Goal: Information Seeking & Learning: Check status

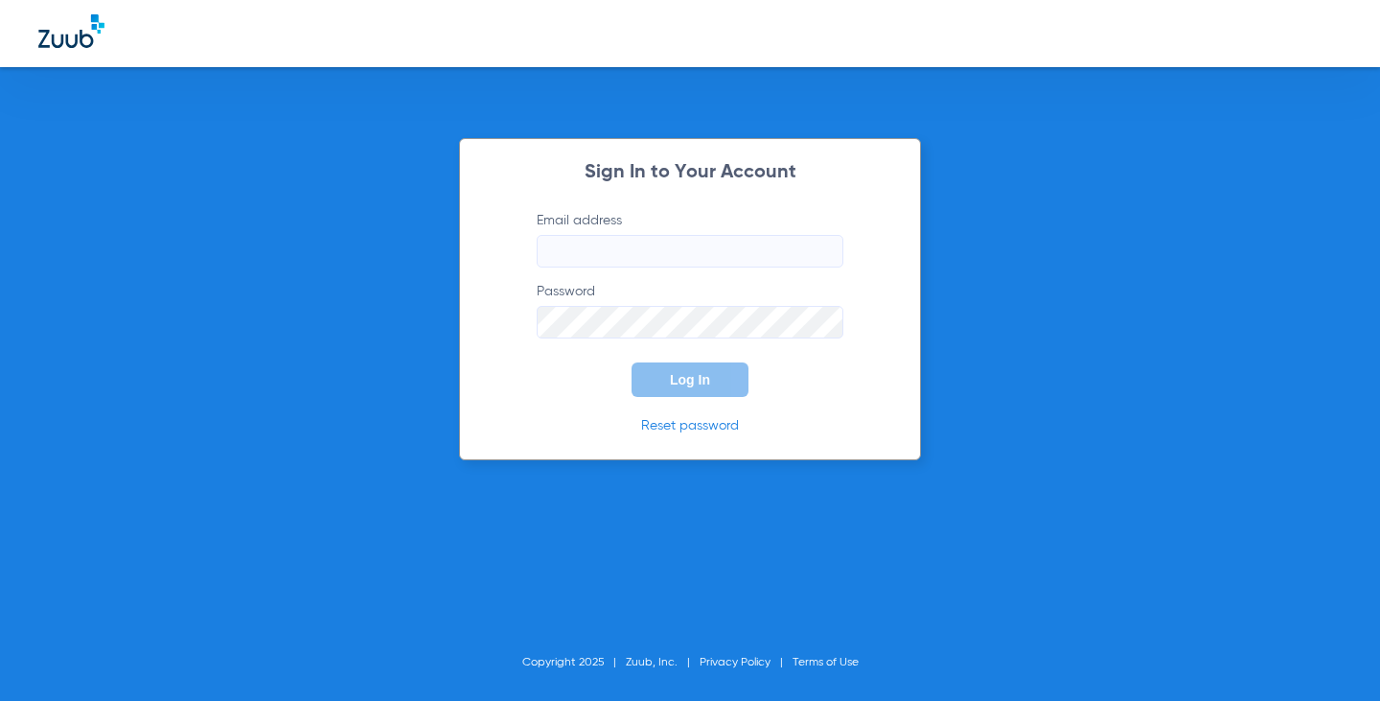
click at [590, 246] on input "Email address" at bounding box center [690, 251] width 307 height 33
type input "megankloewer33@mydentalmail.com"
click at [632, 362] on button "Log In" at bounding box center [690, 379] width 117 height 35
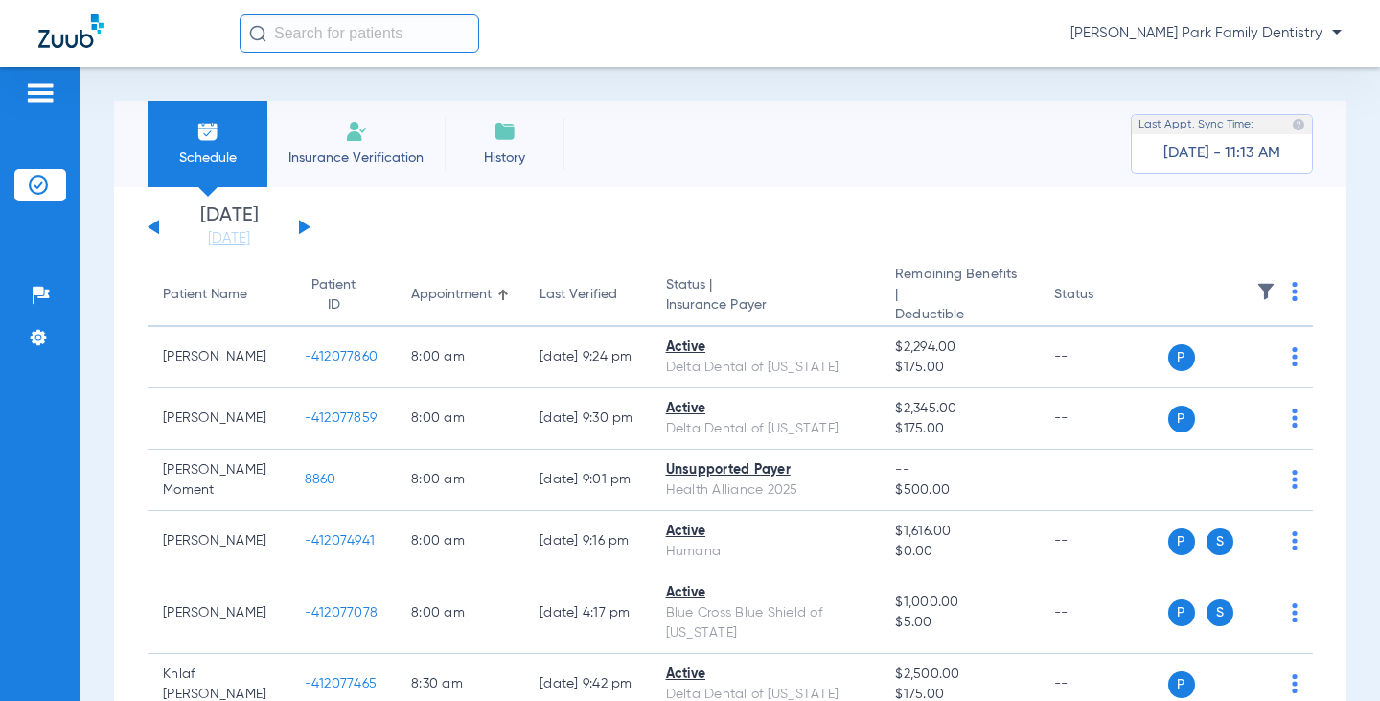
click at [300, 223] on button at bounding box center [305, 226] width 12 height 14
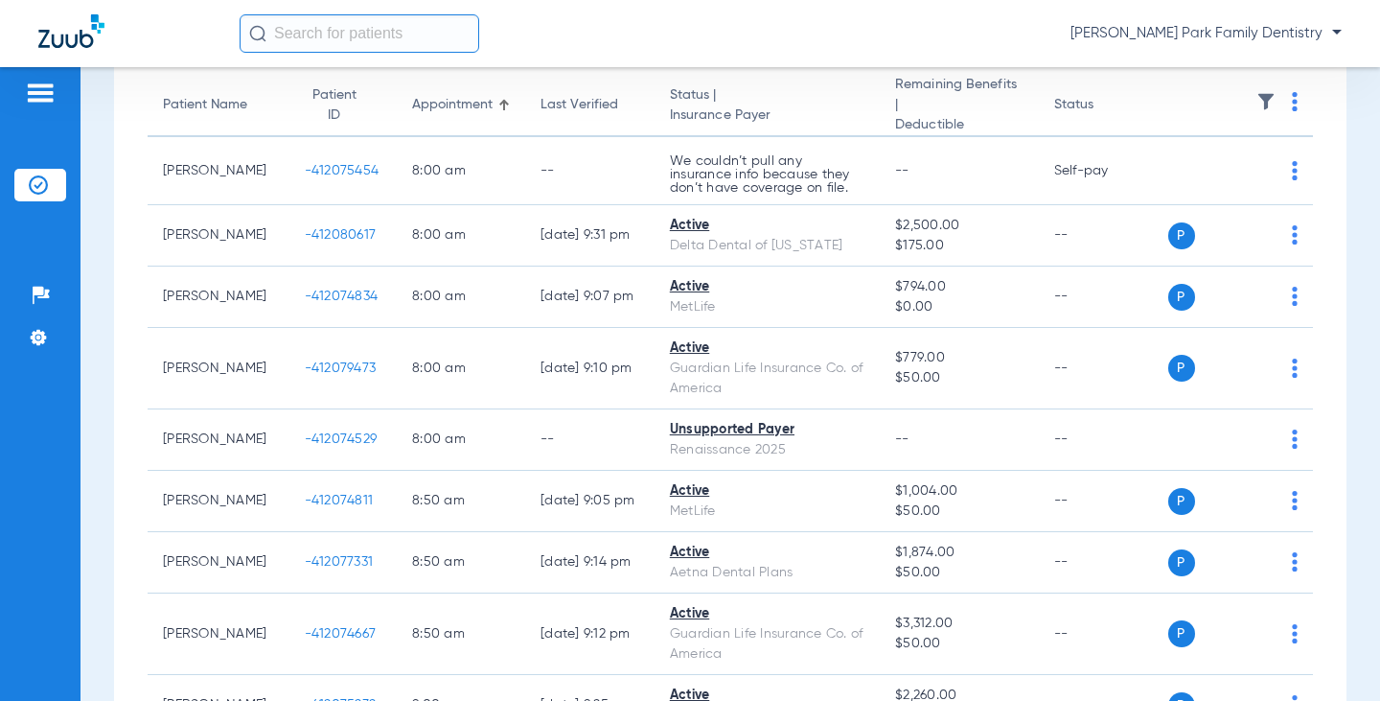
scroll to position [96, 0]
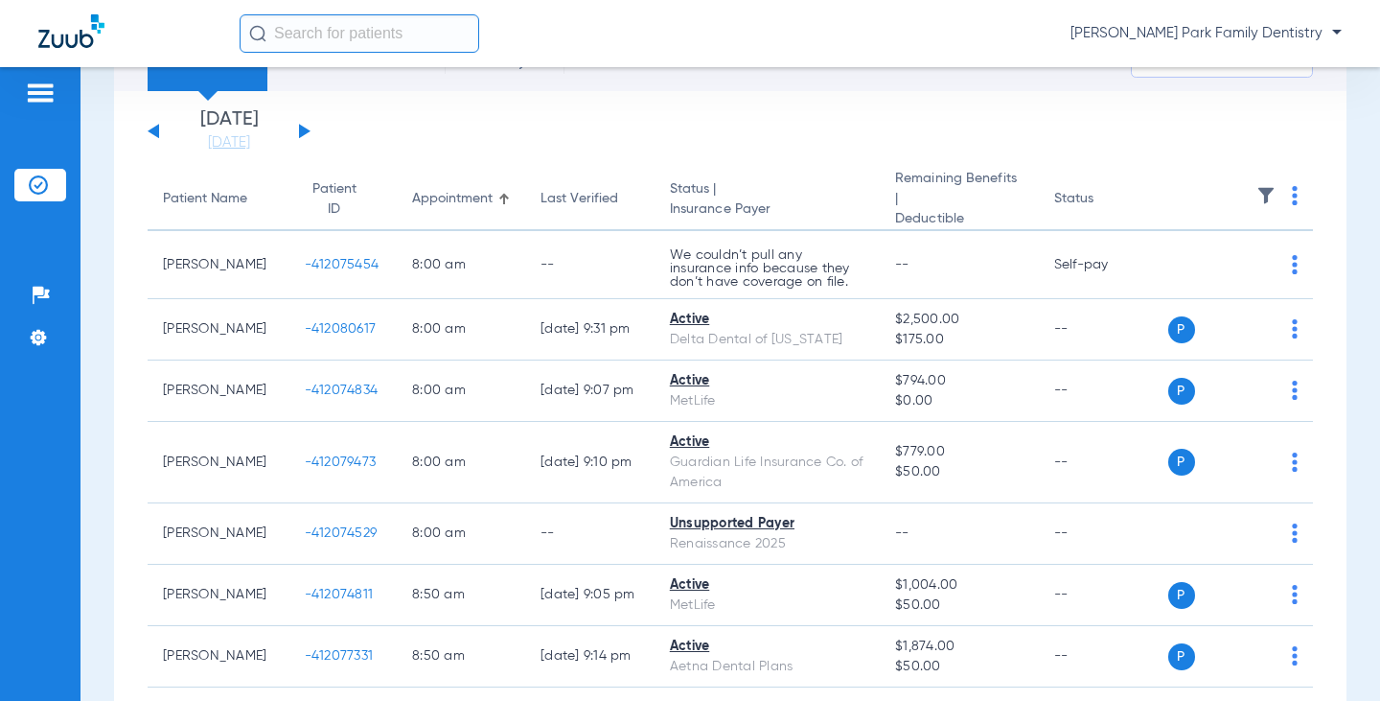
click at [1257, 205] on img at bounding box center [1266, 195] width 19 height 19
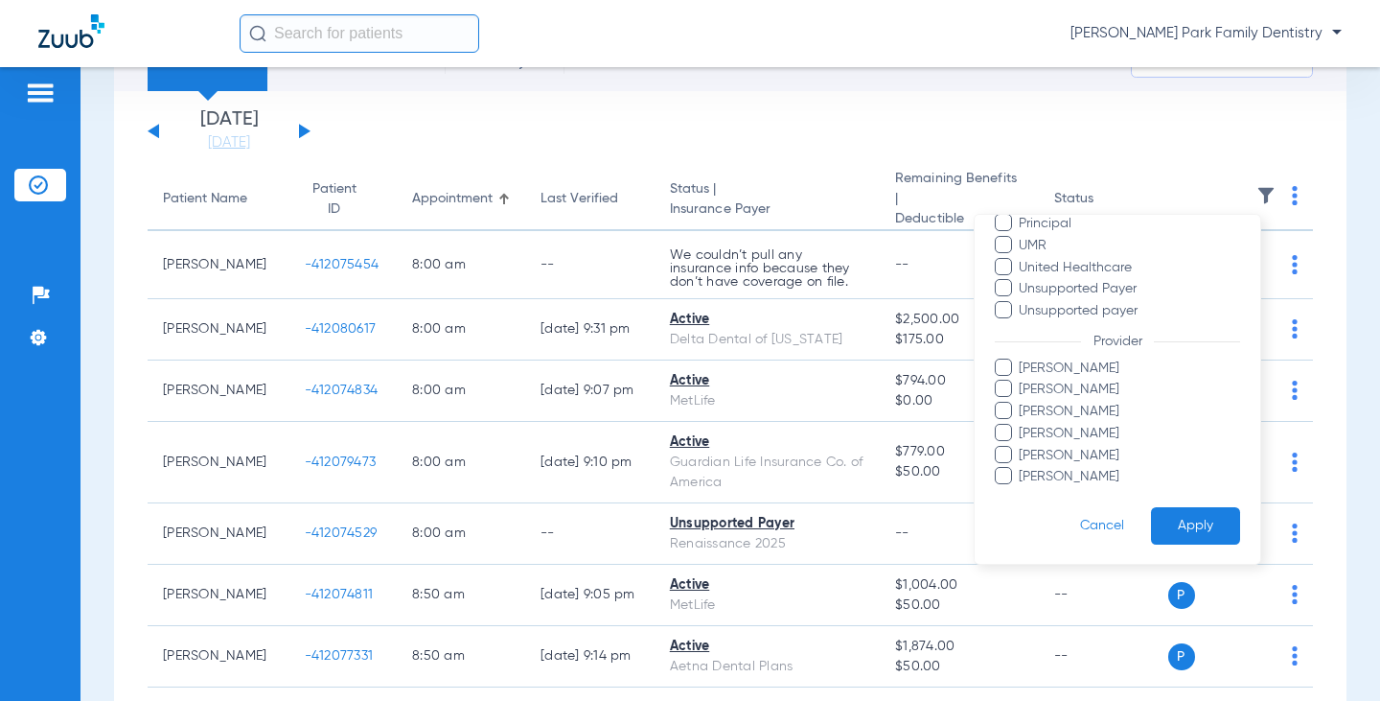
scroll to position [458, 0]
click at [1095, 428] on span "[PERSON_NAME]" at bounding box center [1129, 432] width 222 height 20
click at [1022, 445] on input "[PERSON_NAME]" at bounding box center [1022, 445] width 0 height 0
click at [1176, 532] on button "Apply" at bounding box center [1195, 524] width 89 height 37
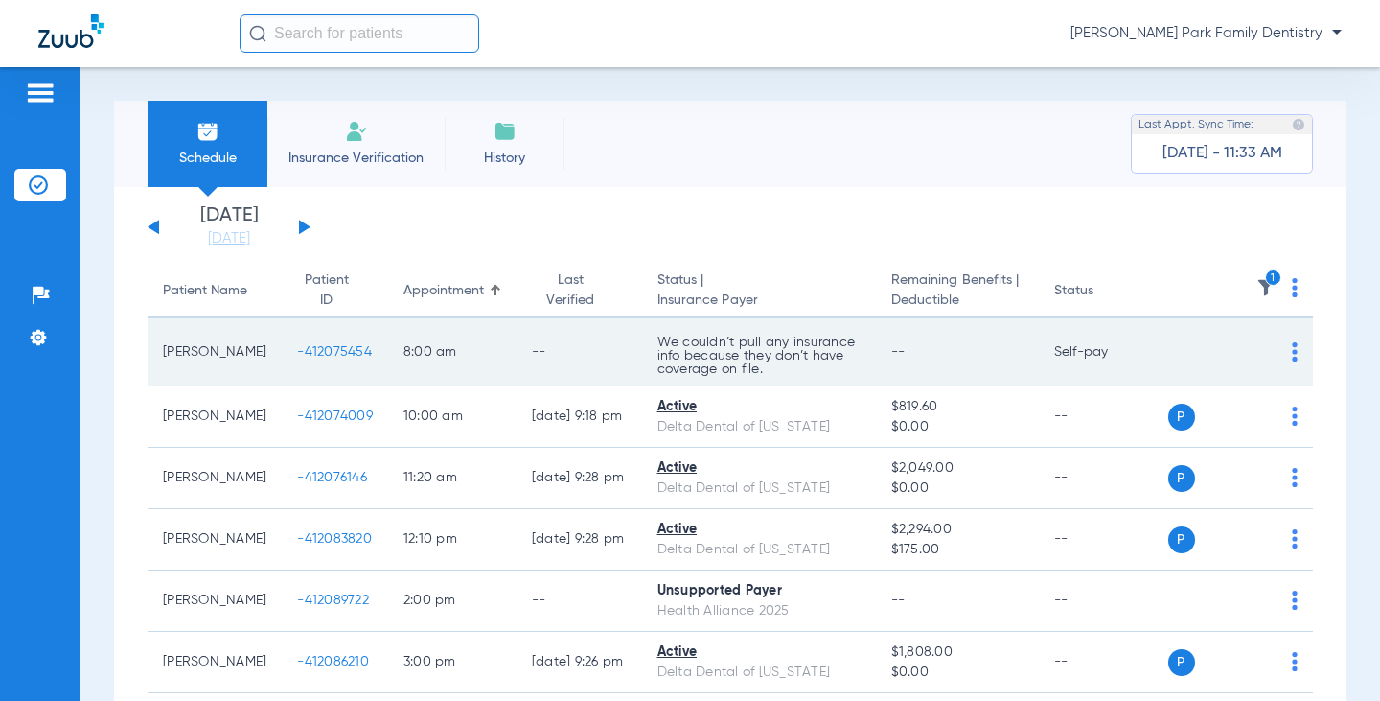
scroll to position [96, 0]
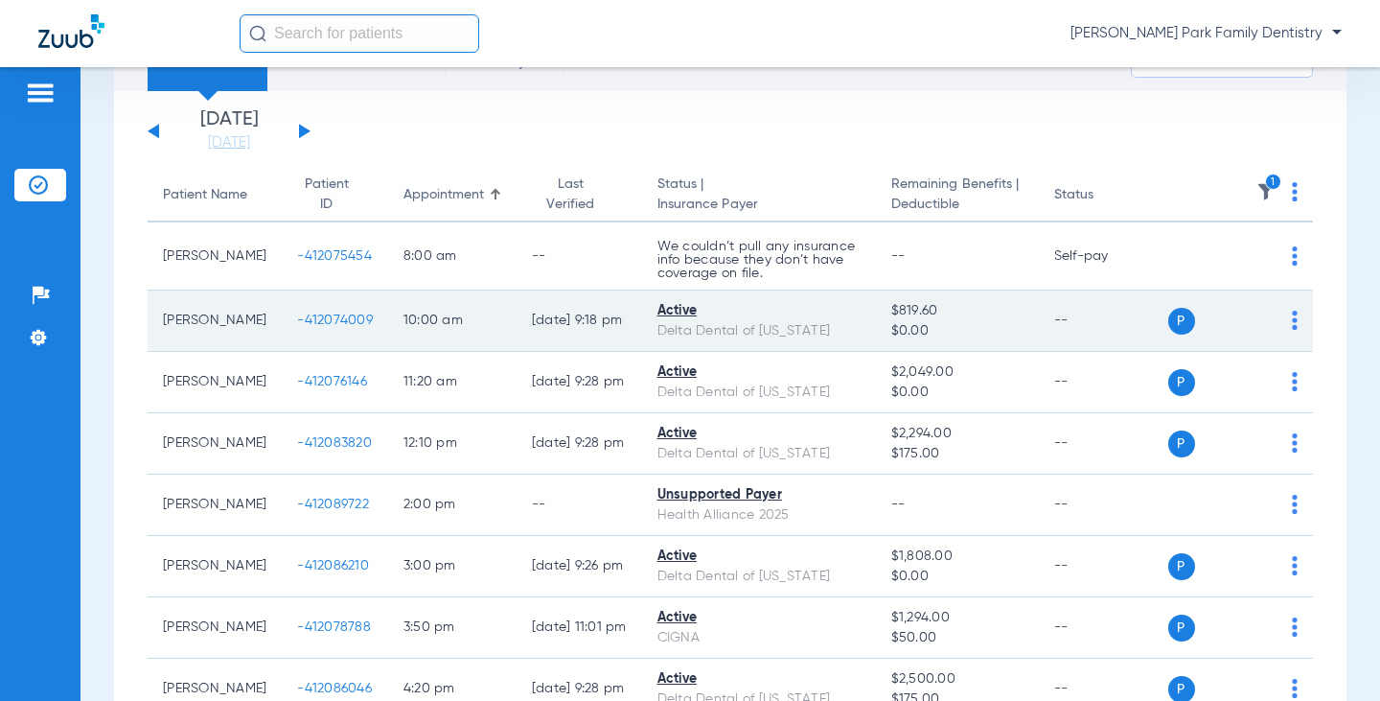
click at [324, 323] on span "-412074009" at bounding box center [335, 319] width 76 height 13
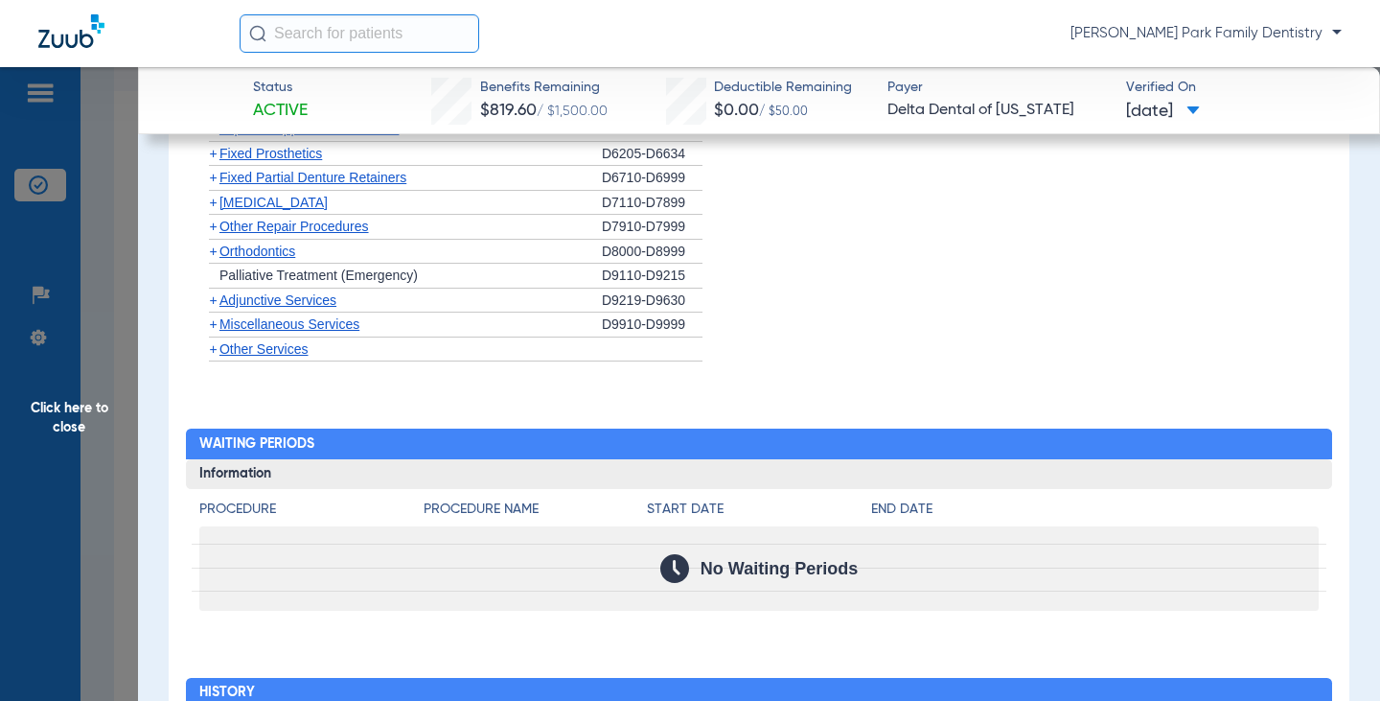
scroll to position [2203, 0]
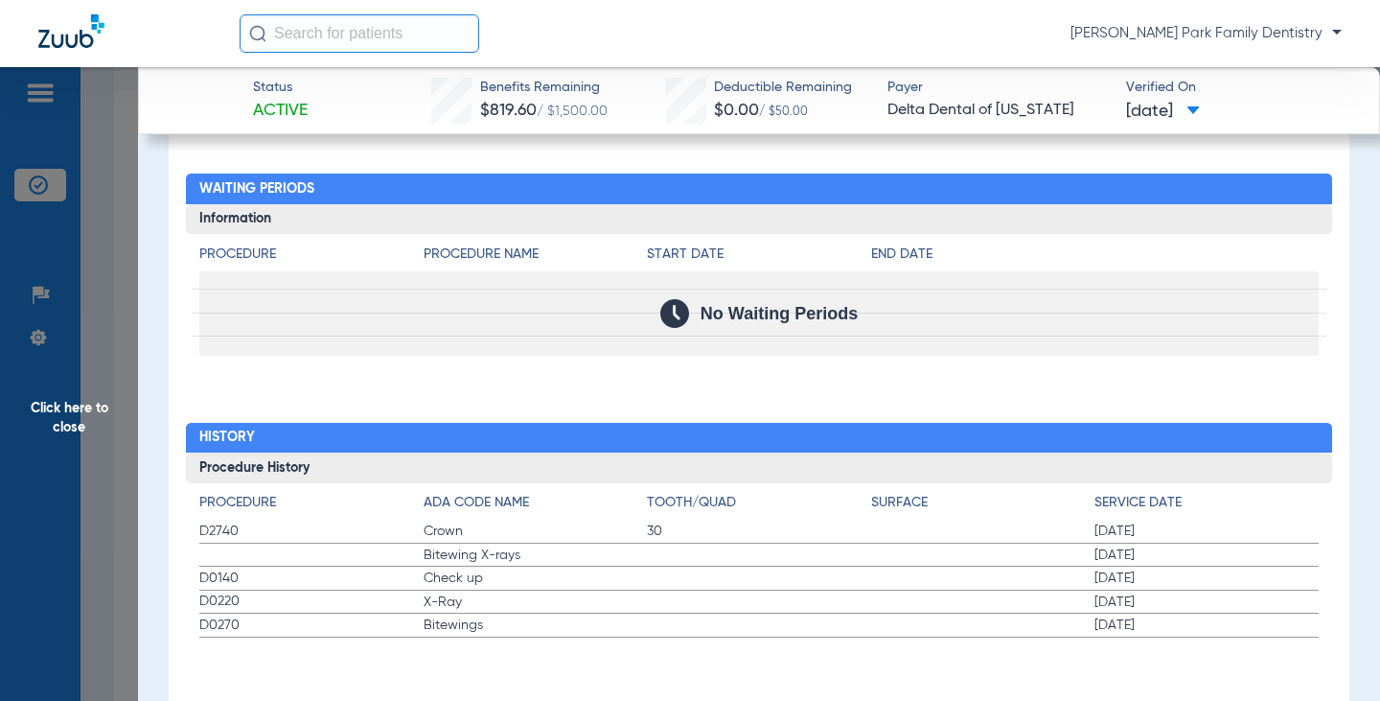
click at [84, 422] on span "Click here to close" at bounding box center [69, 417] width 138 height 701
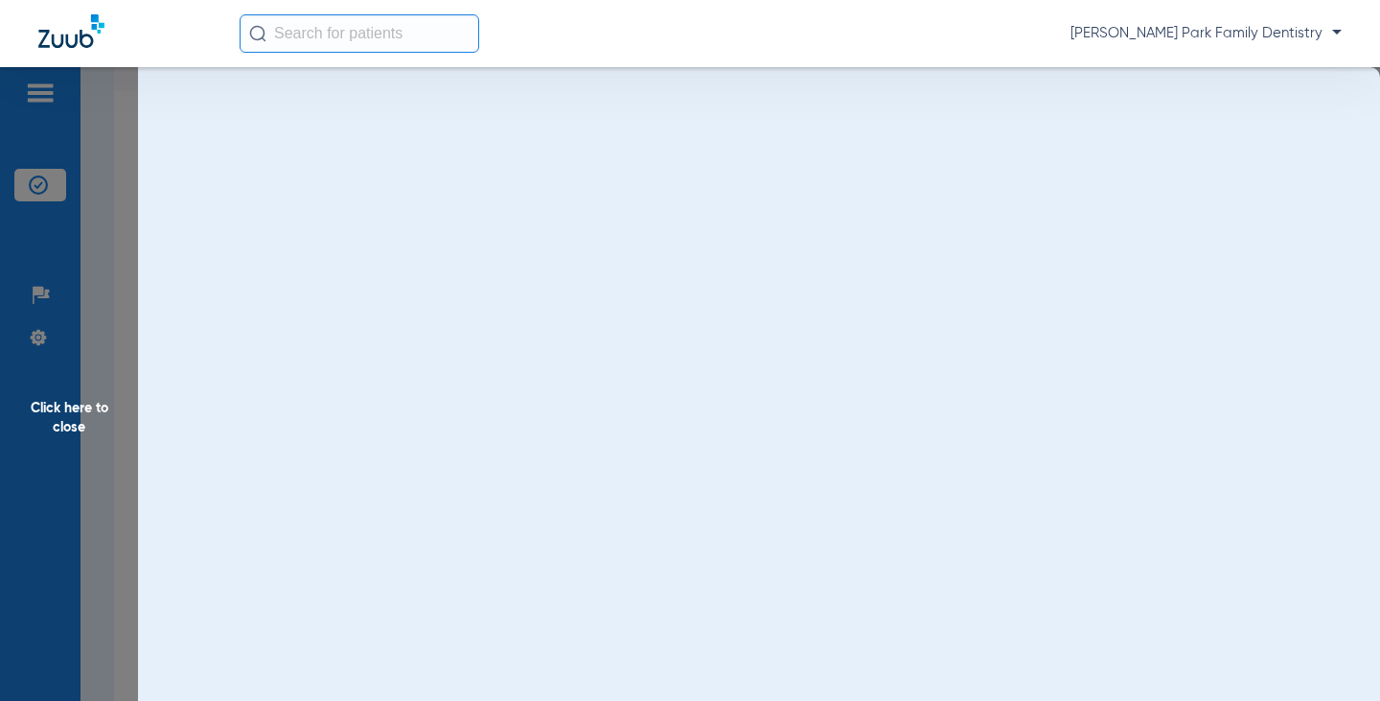
scroll to position [0, 0]
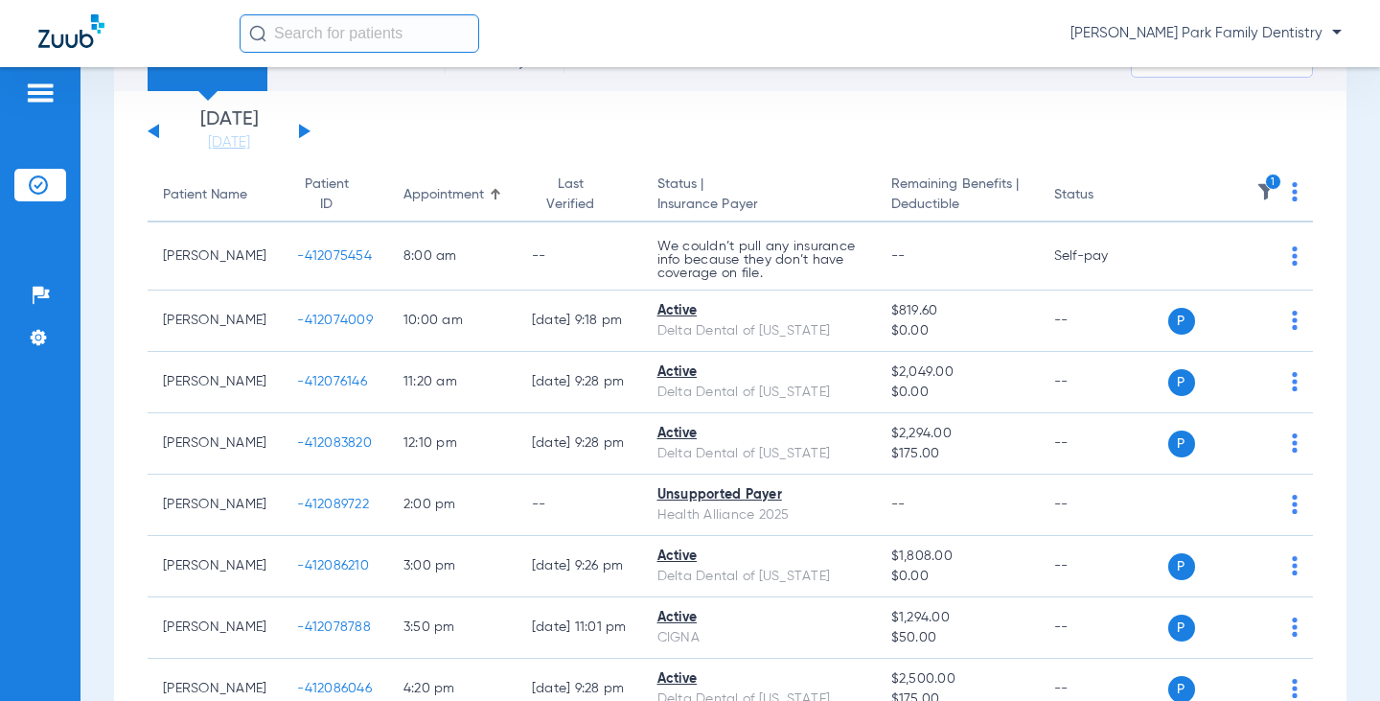
click at [1265, 180] on icon "1" at bounding box center [1273, 181] width 17 height 17
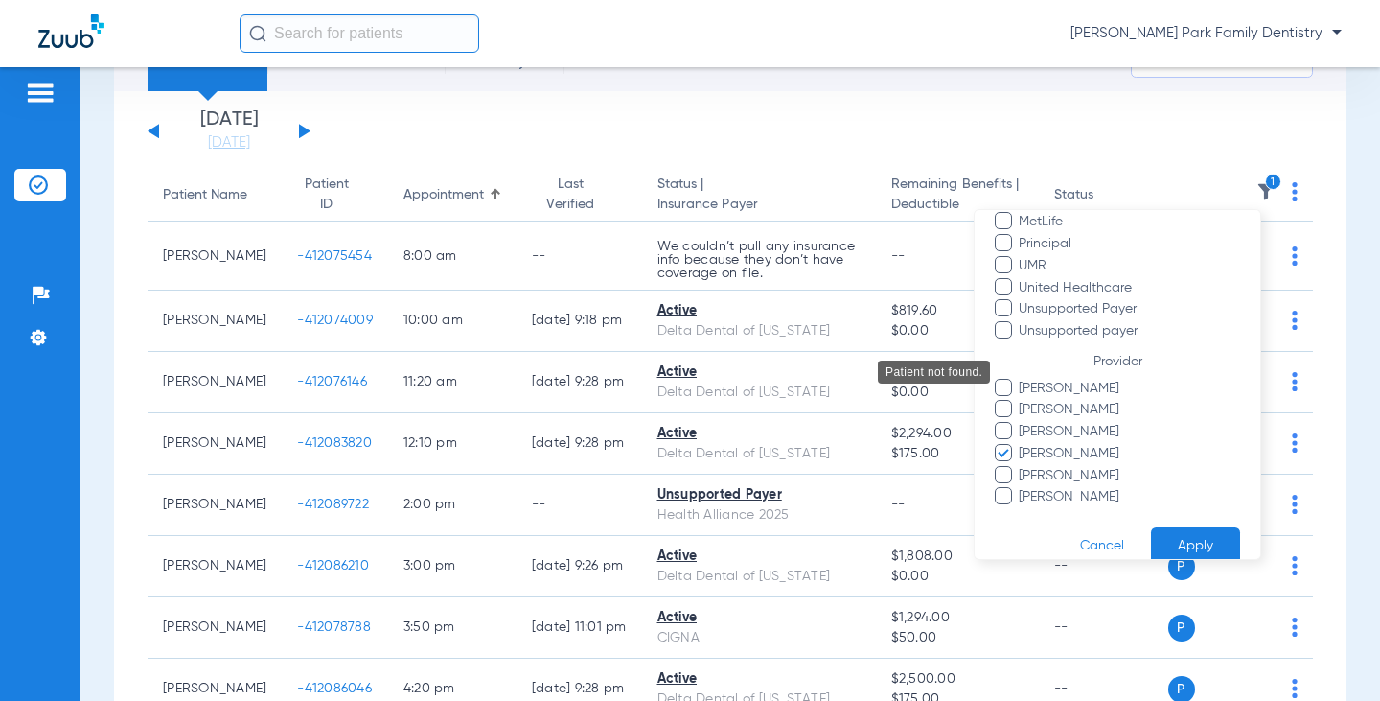
scroll to position [458, 0]
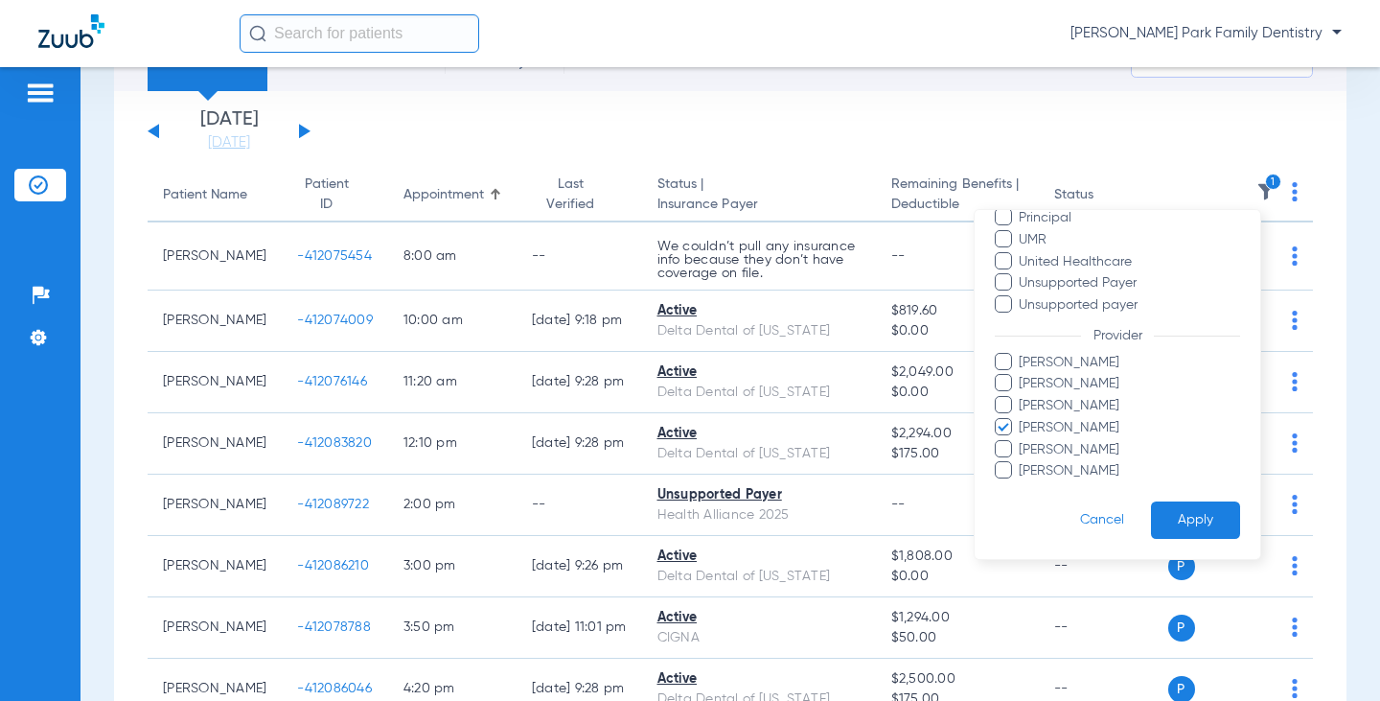
click at [1074, 423] on span "[PERSON_NAME]" at bounding box center [1129, 428] width 222 height 20
click at [1022, 441] on input "[PERSON_NAME]" at bounding box center [1022, 441] width 0 height 0
click at [1089, 379] on span "[PERSON_NAME]" at bounding box center [1129, 384] width 222 height 20
click at [1022, 397] on input "[PERSON_NAME]" at bounding box center [1022, 397] width 0 height 0
click at [1132, 517] on button "Cancel" at bounding box center [1102, 519] width 98 height 37
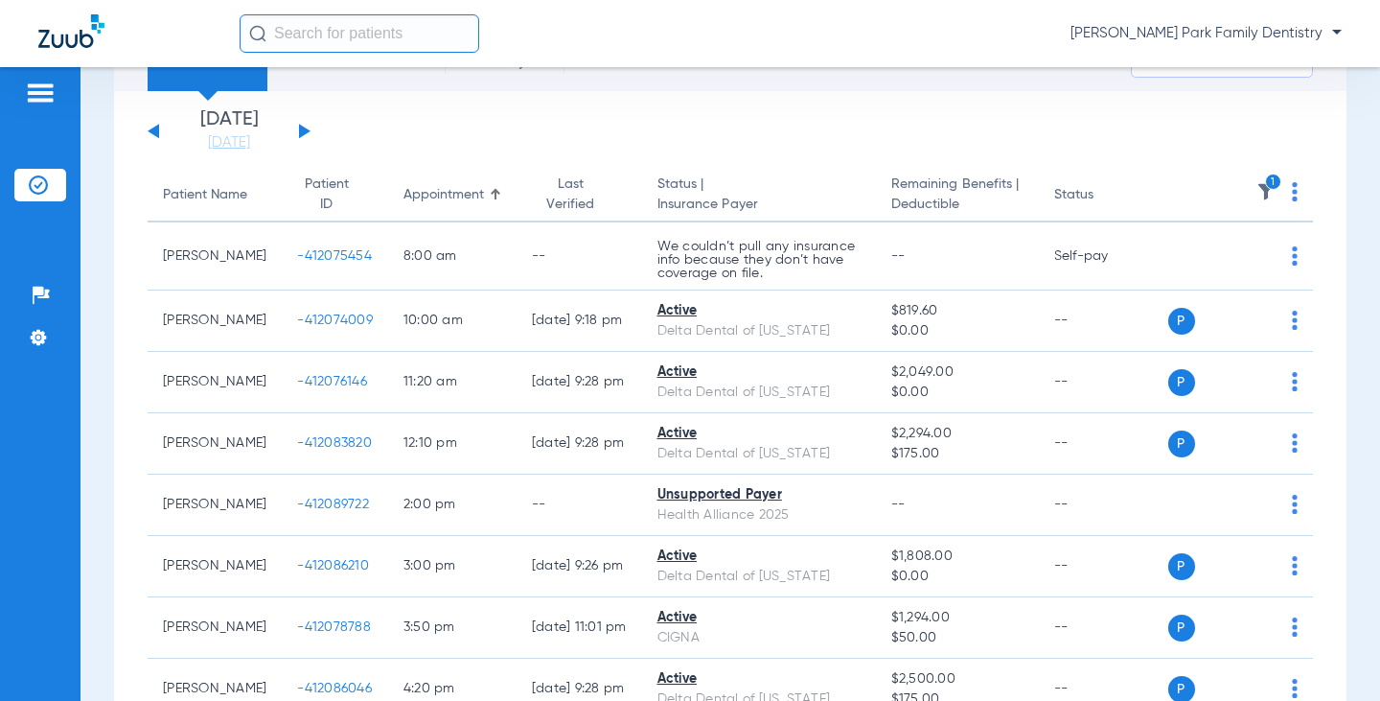
click at [1258, 196] on img at bounding box center [1266, 191] width 19 height 19
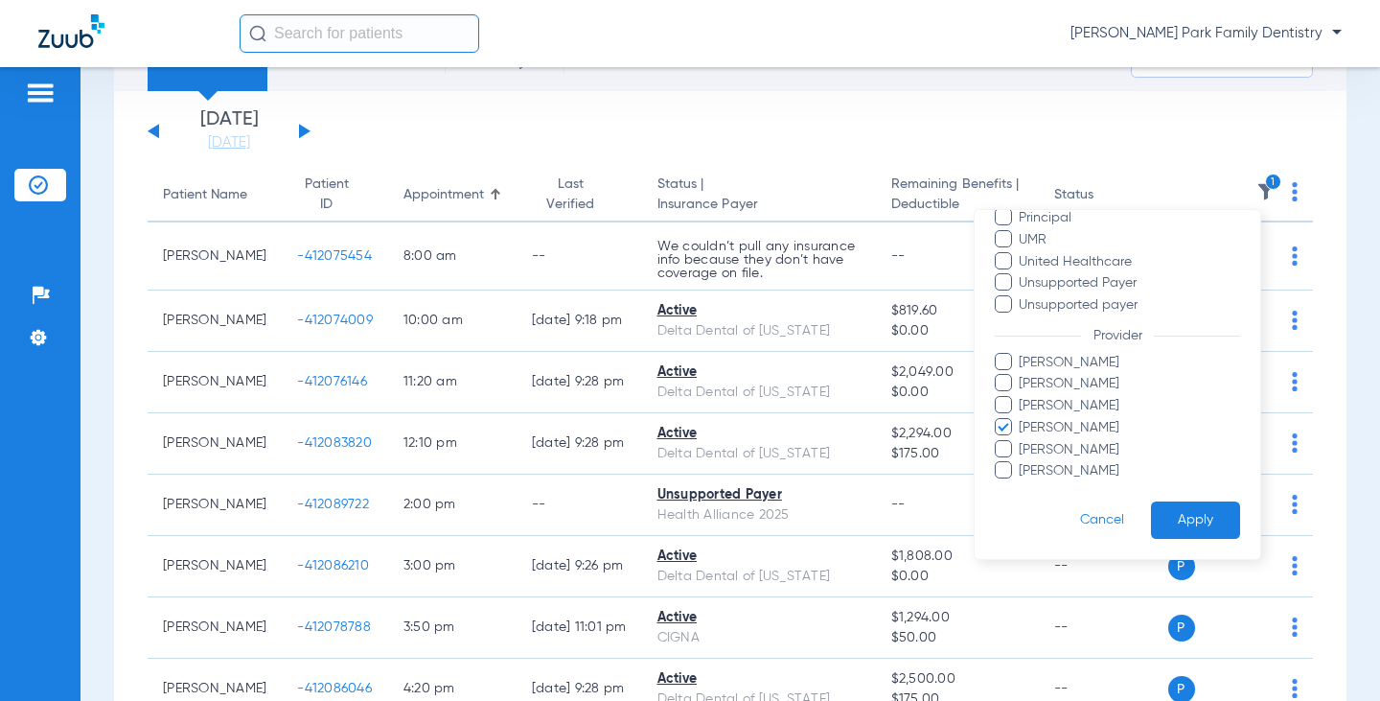
click at [1120, 378] on span "[PERSON_NAME]" at bounding box center [1129, 384] width 222 height 20
click at [1022, 397] on input "[PERSON_NAME]" at bounding box center [1022, 397] width 0 height 0
click at [1102, 427] on span "[PERSON_NAME]" at bounding box center [1129, 428] width 222 height 20
click at [1022, 441] on input "[PERSON_NAME]" at bounding box center [1022, 441] width 0 height 0
click at [1156, 516] on button "Apply" at bounding box center [1195, 519] width 89 height 37
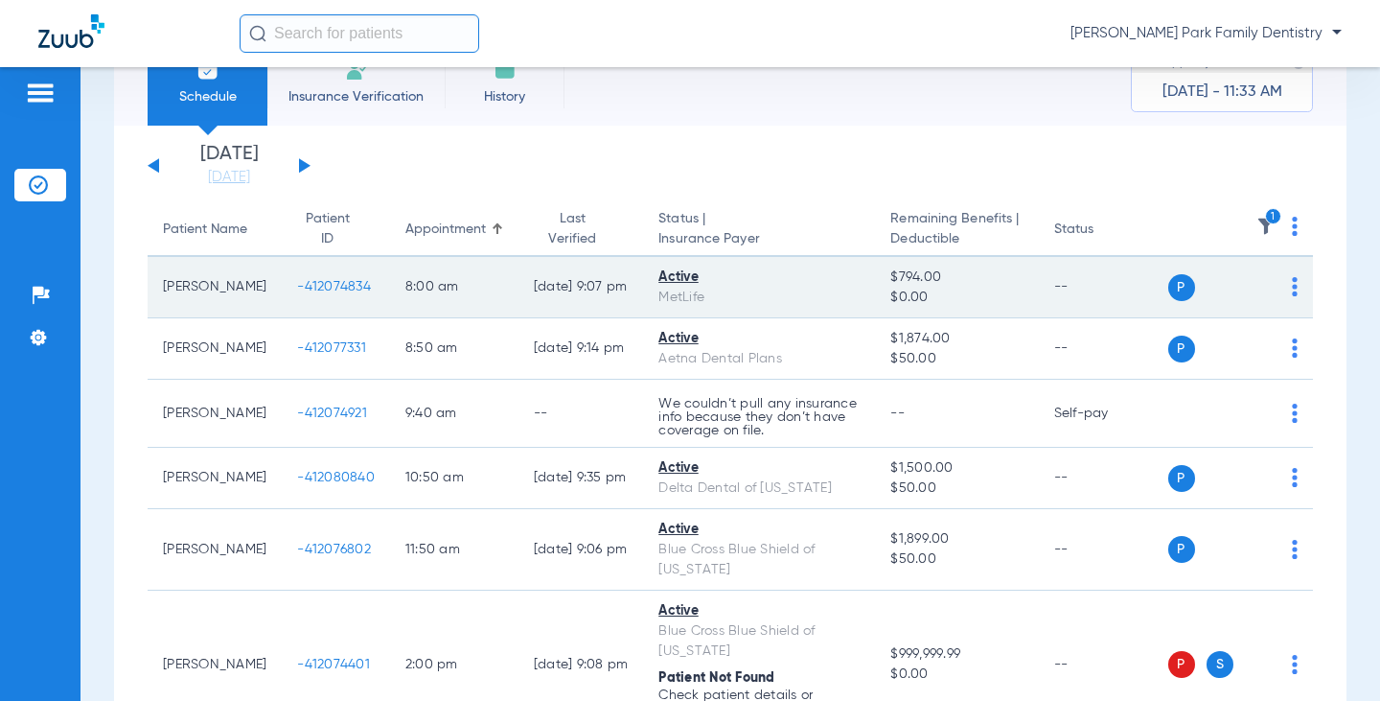
scroll to position [96, 0]
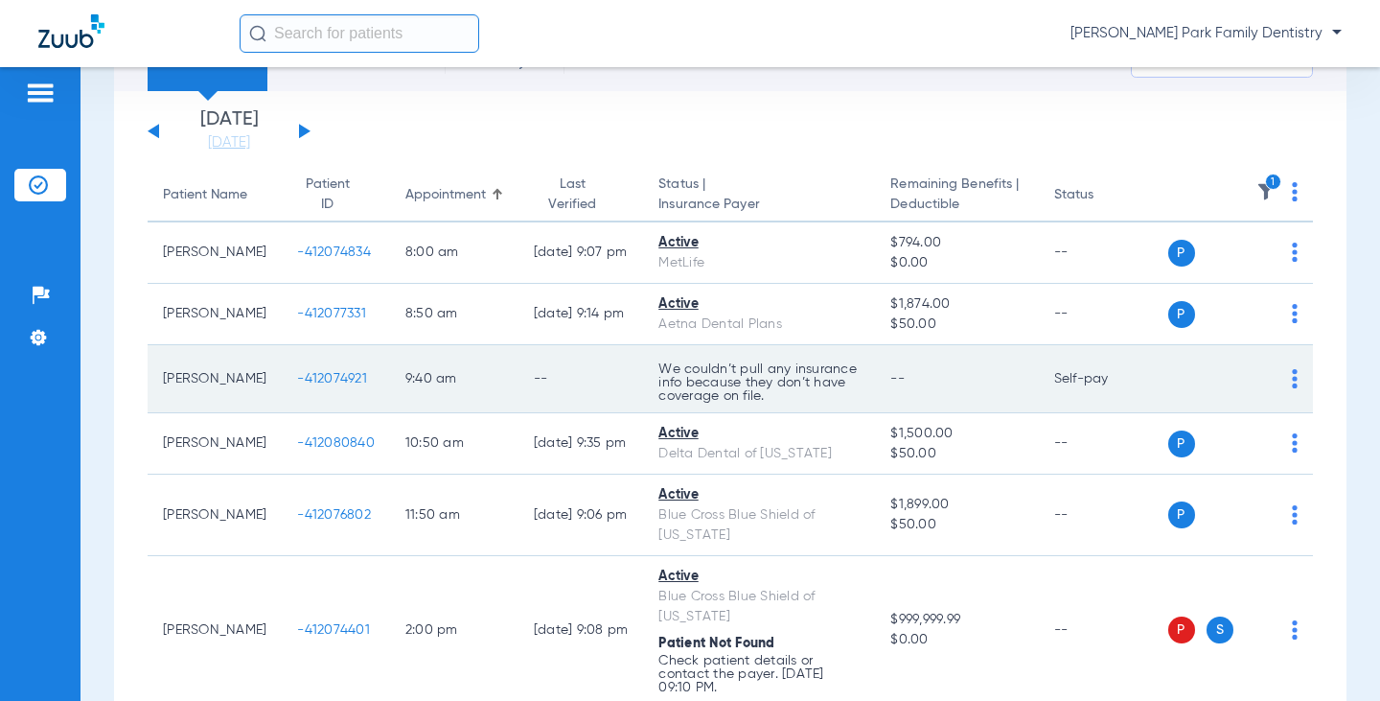
click at [308, 372] on span "-412074921" at bounding box center [332, 378] width 70 height 13
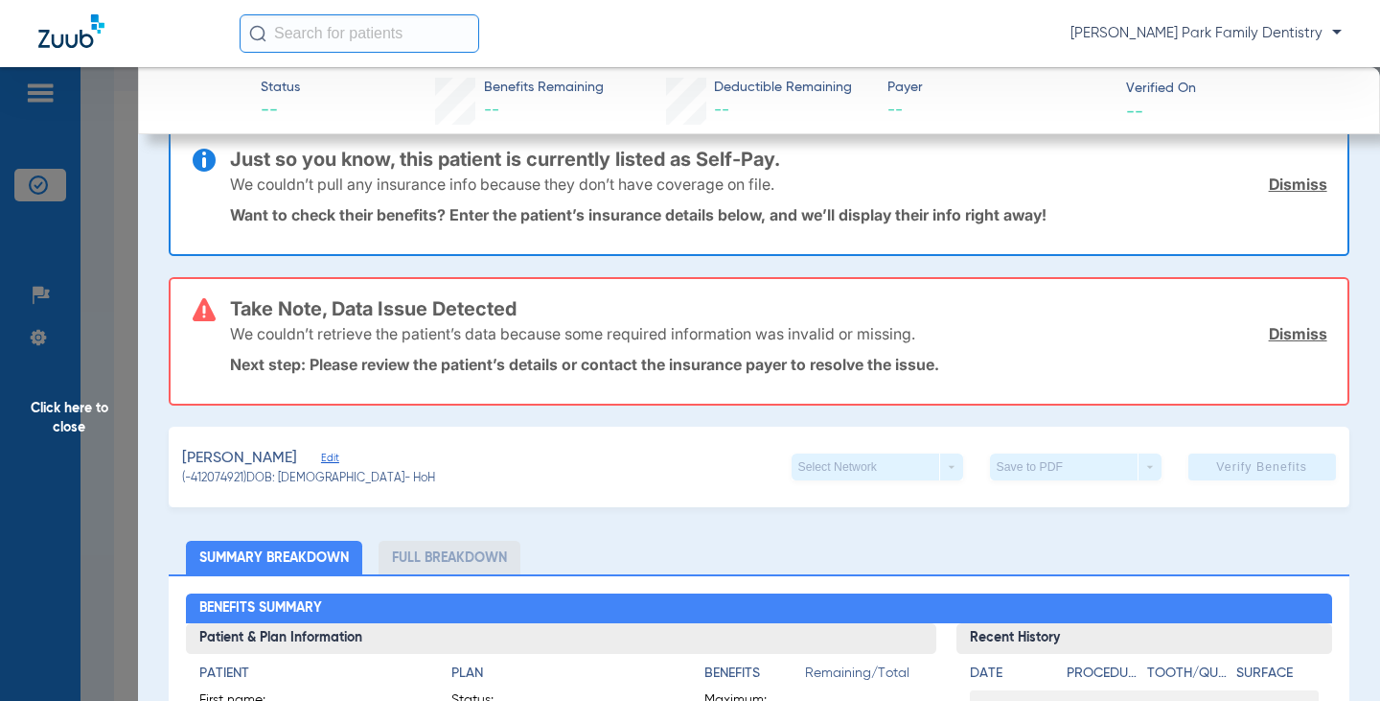
scroll to position [0, 0]
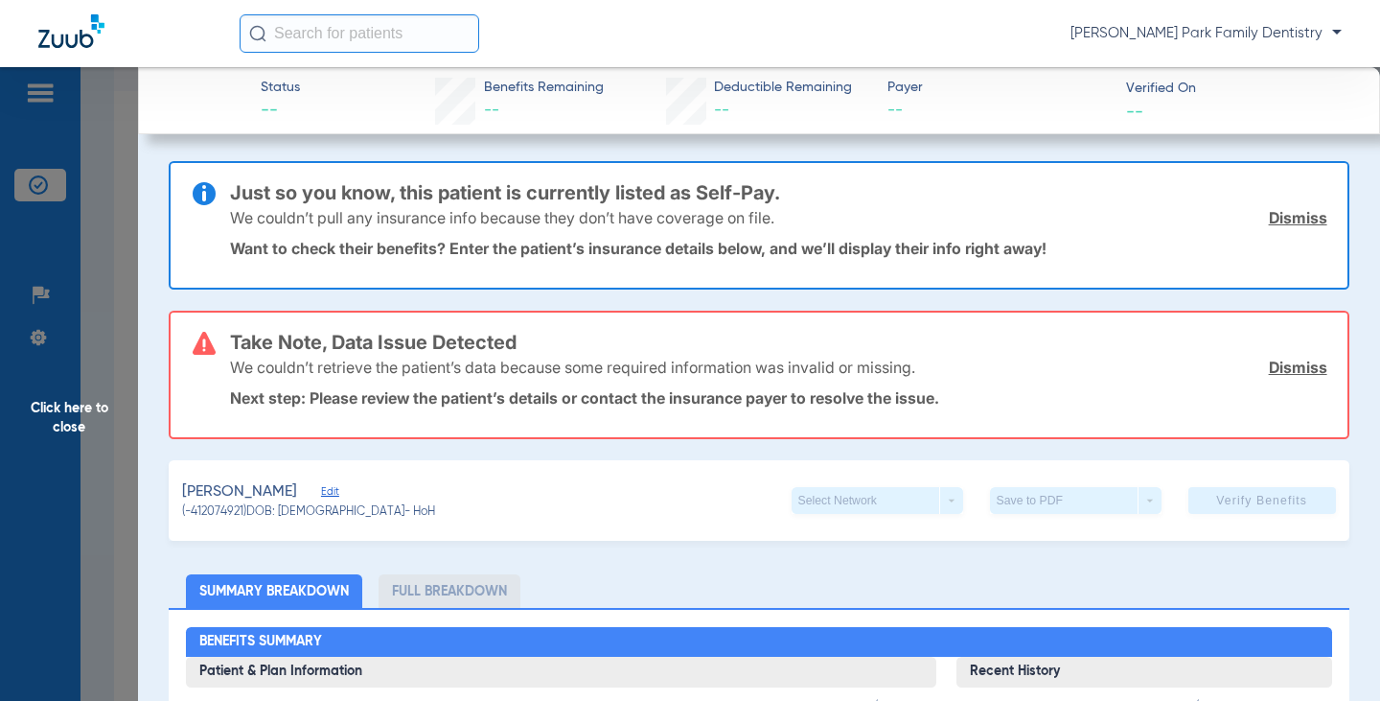
click at [91, 406] on span "Click here to close" at bounding box center [69, 417] width 138 height 701
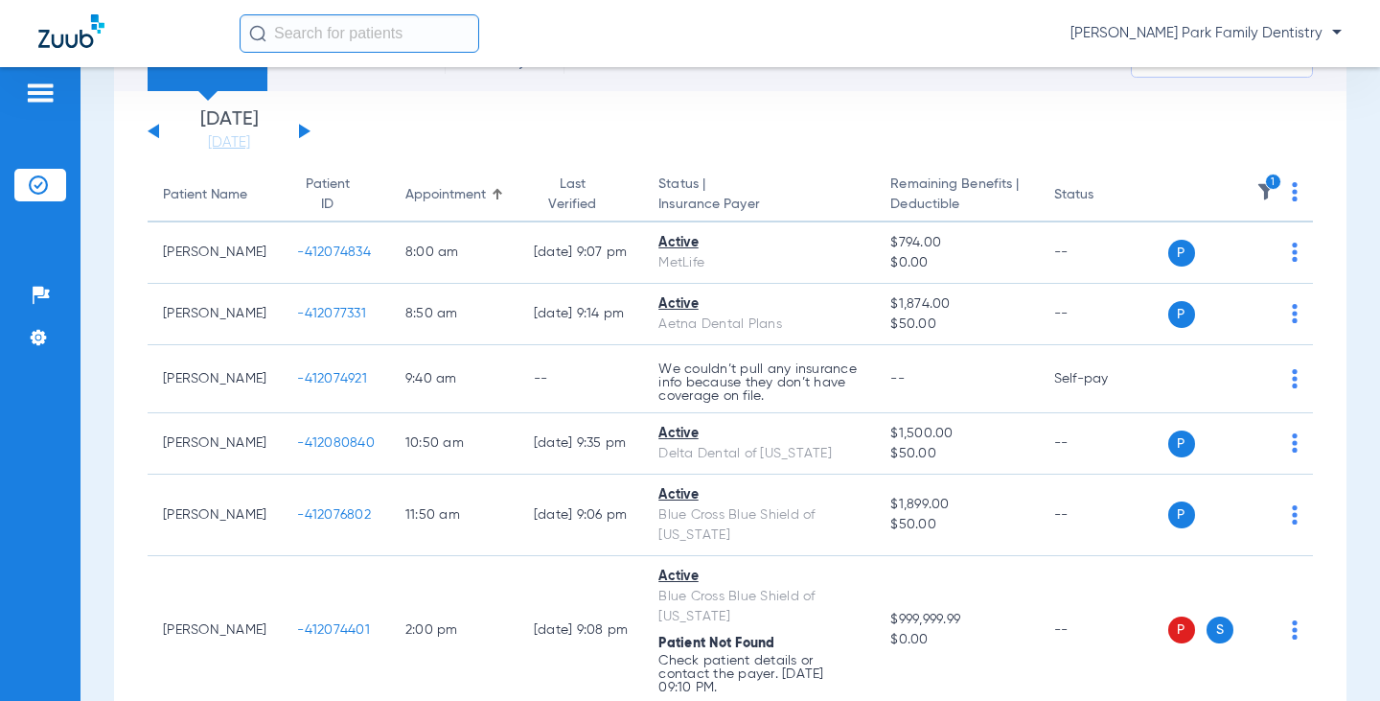
scroll to position [192, 0]
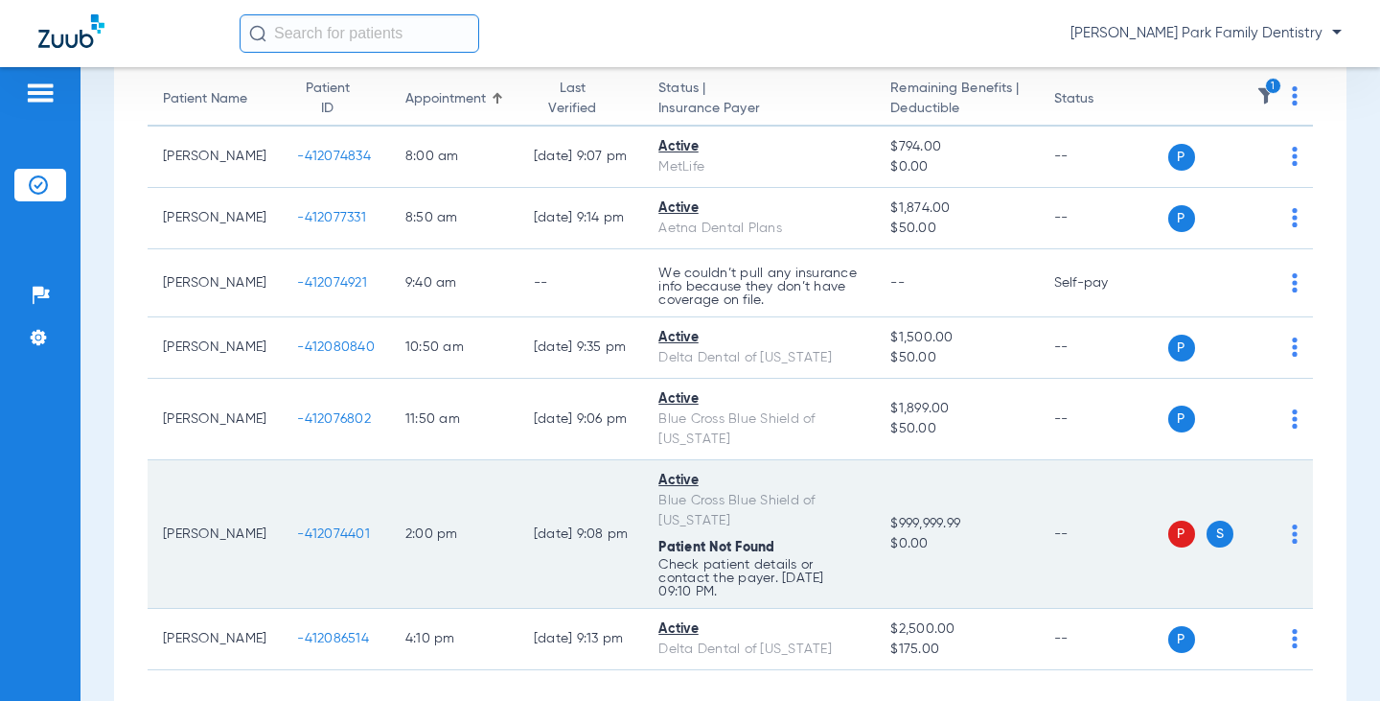
click at [324, 527] on span "-412074401" at bounding box center [333, 533] width 73 height 13
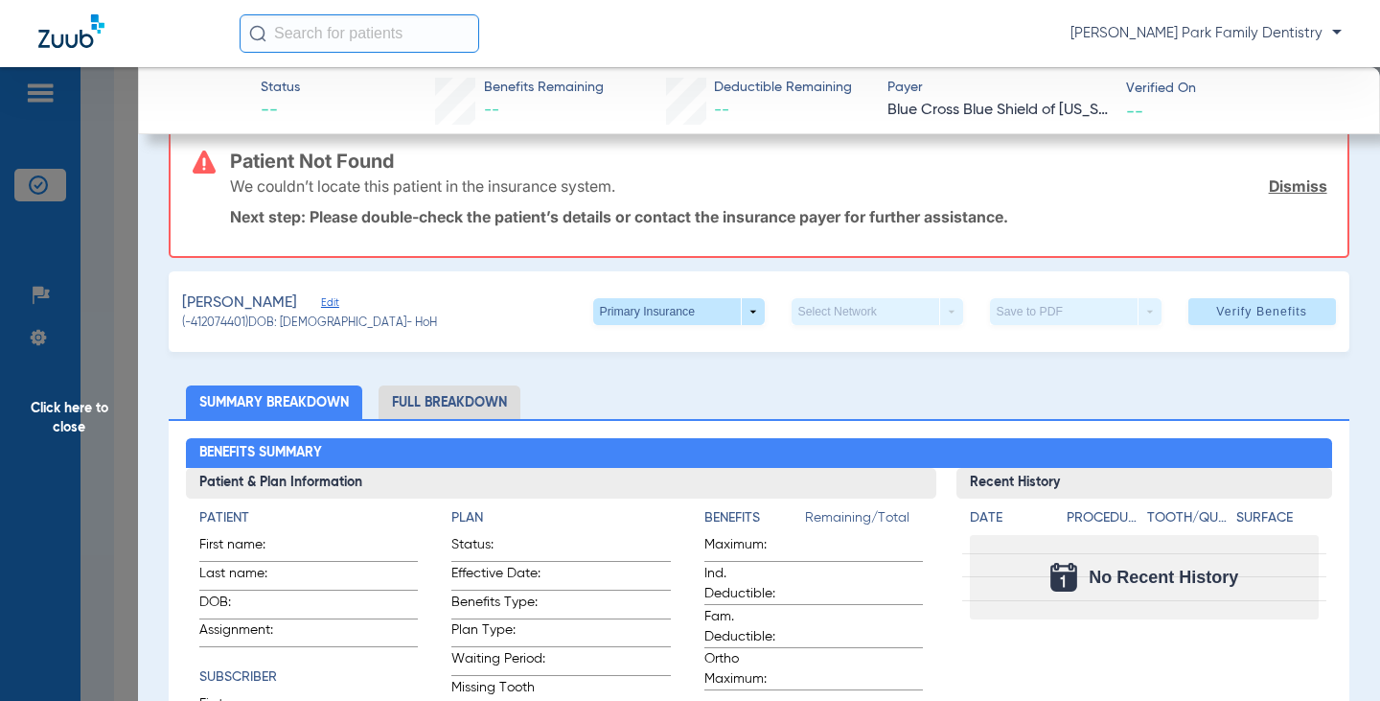
scroll to position [0, 0]
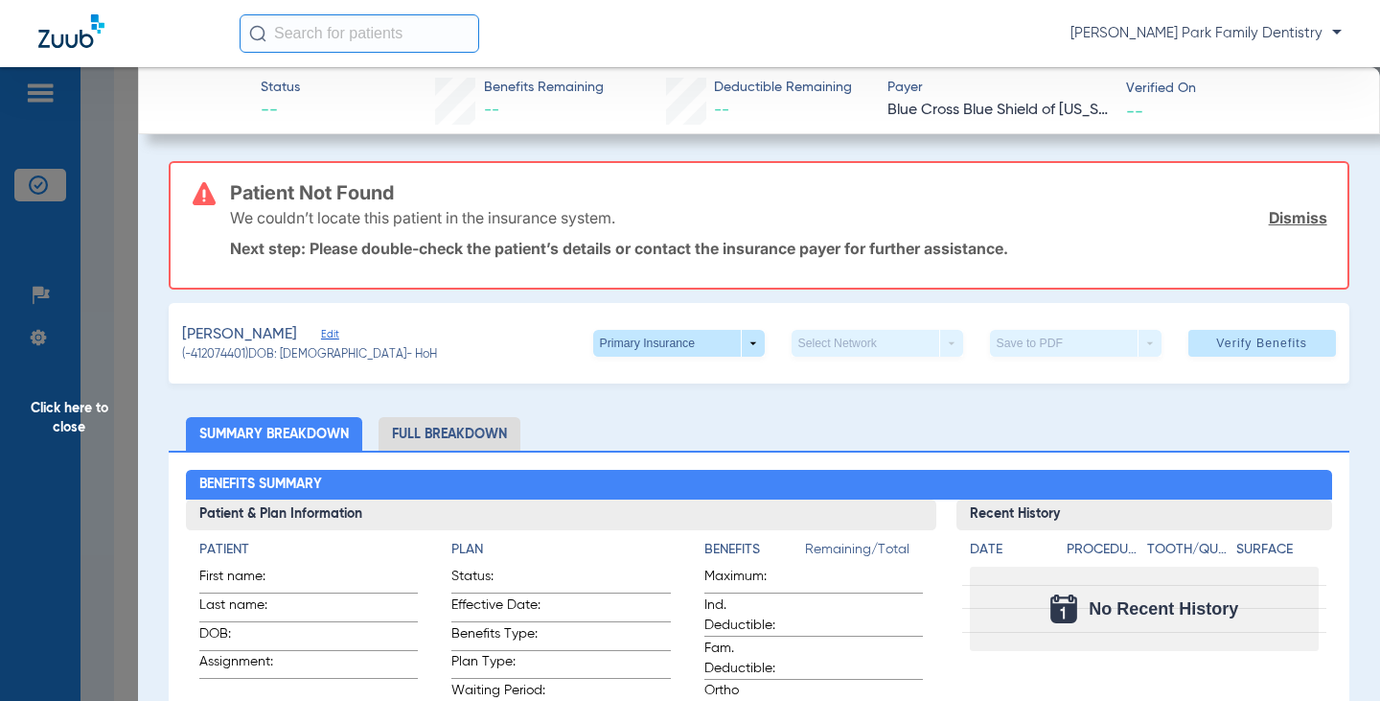
click at [58, 407] on span "Click here to close" at bounding box center [69, 417] width 138 height 701
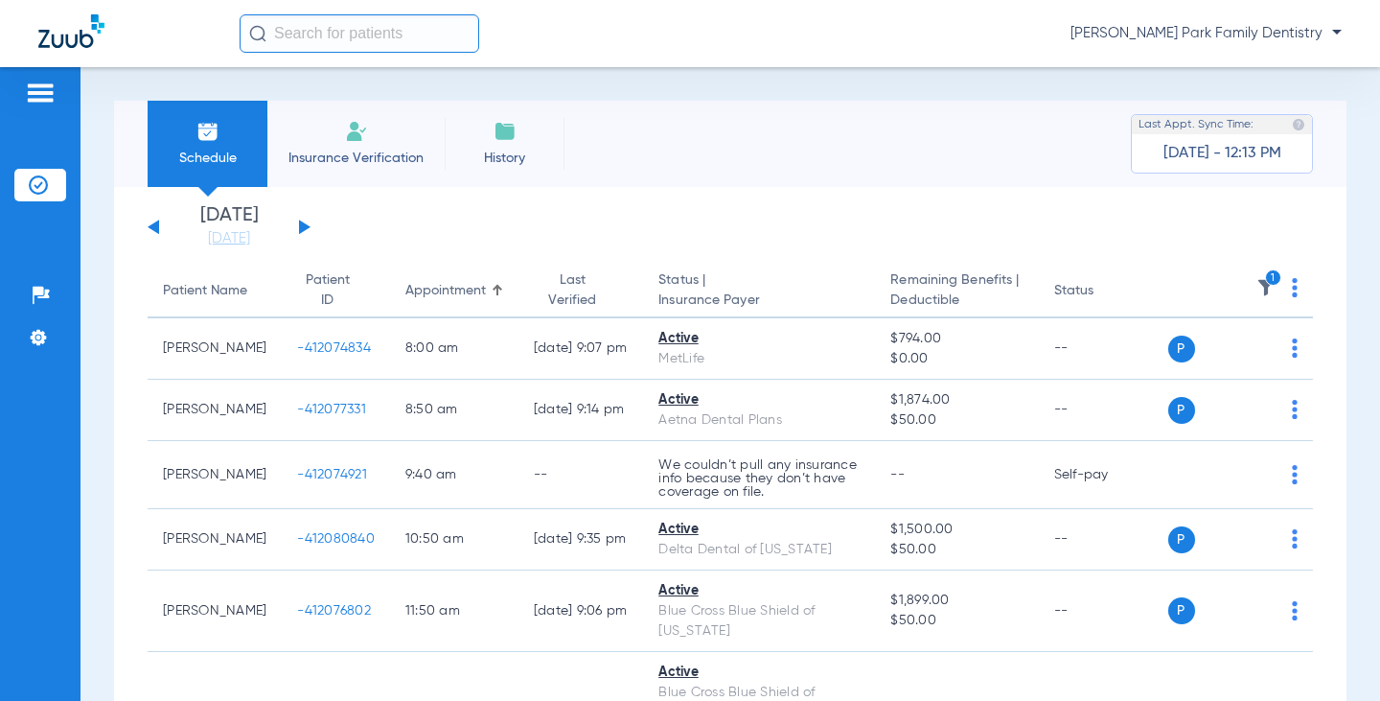
click at [1257, 281] on img at bounding box center [1266, 287] width 19 height 19
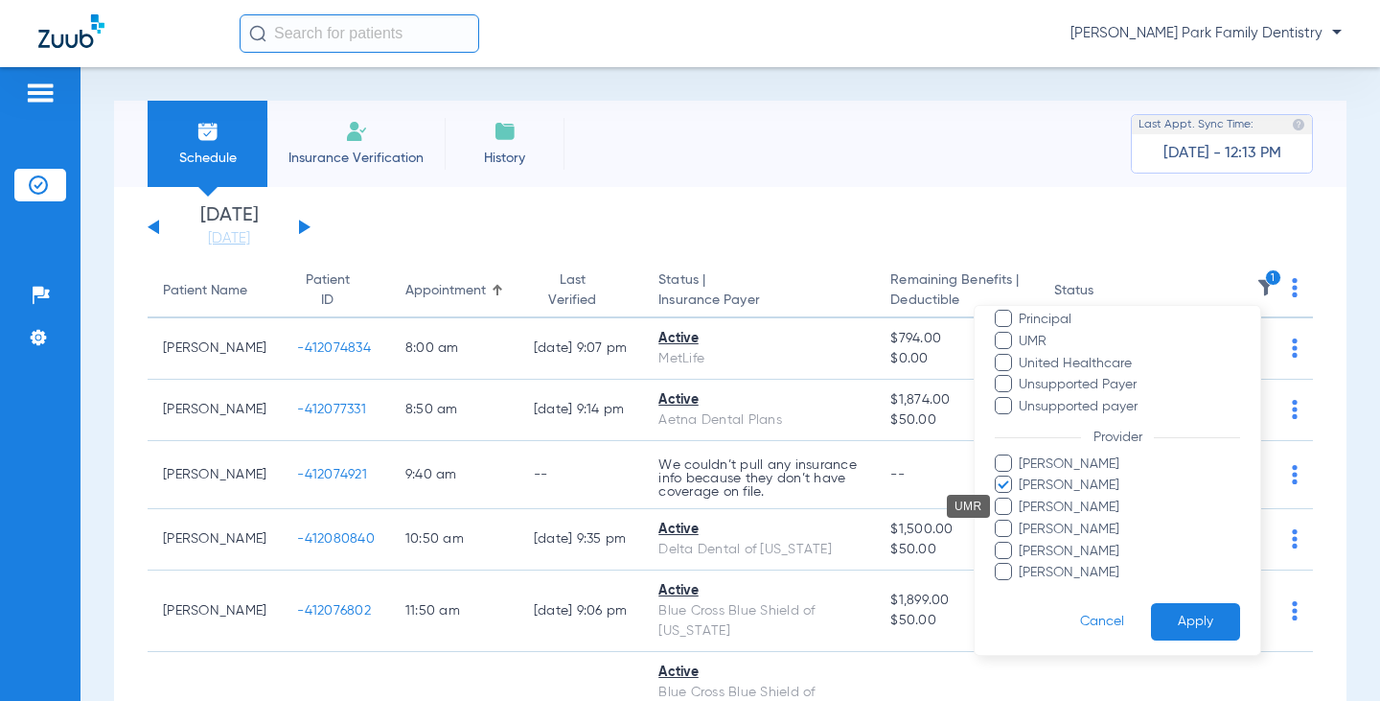
scroll to position [458, 0]
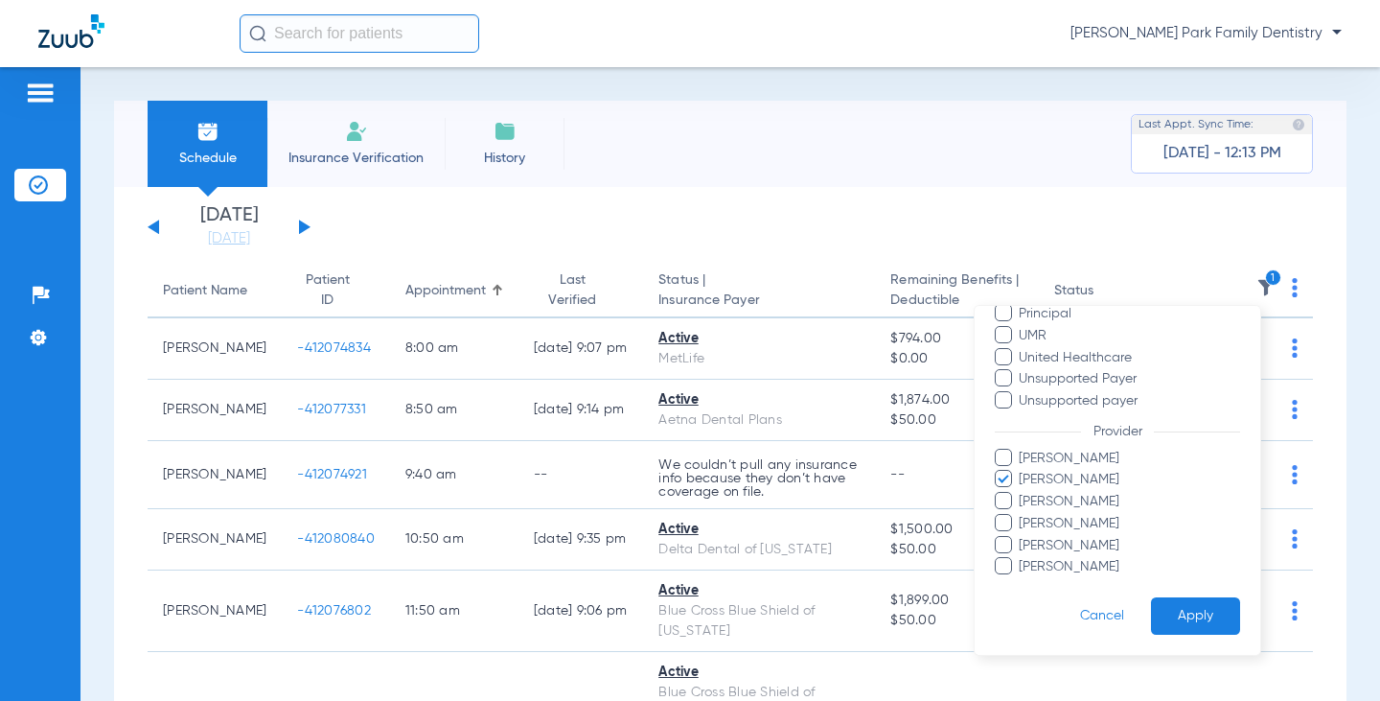
click at [1108, 479] on span "[PERSON_NAME]" at bounding box center [1129, 480] width 222 height 20
click at [1022, 493] on input "[PERSON_NAME]" at bounding box center [1022, 493] width 0 height 0
click at [1152, 611] on button "Apply" at bounding box center [1195, 615] width 89 height 37
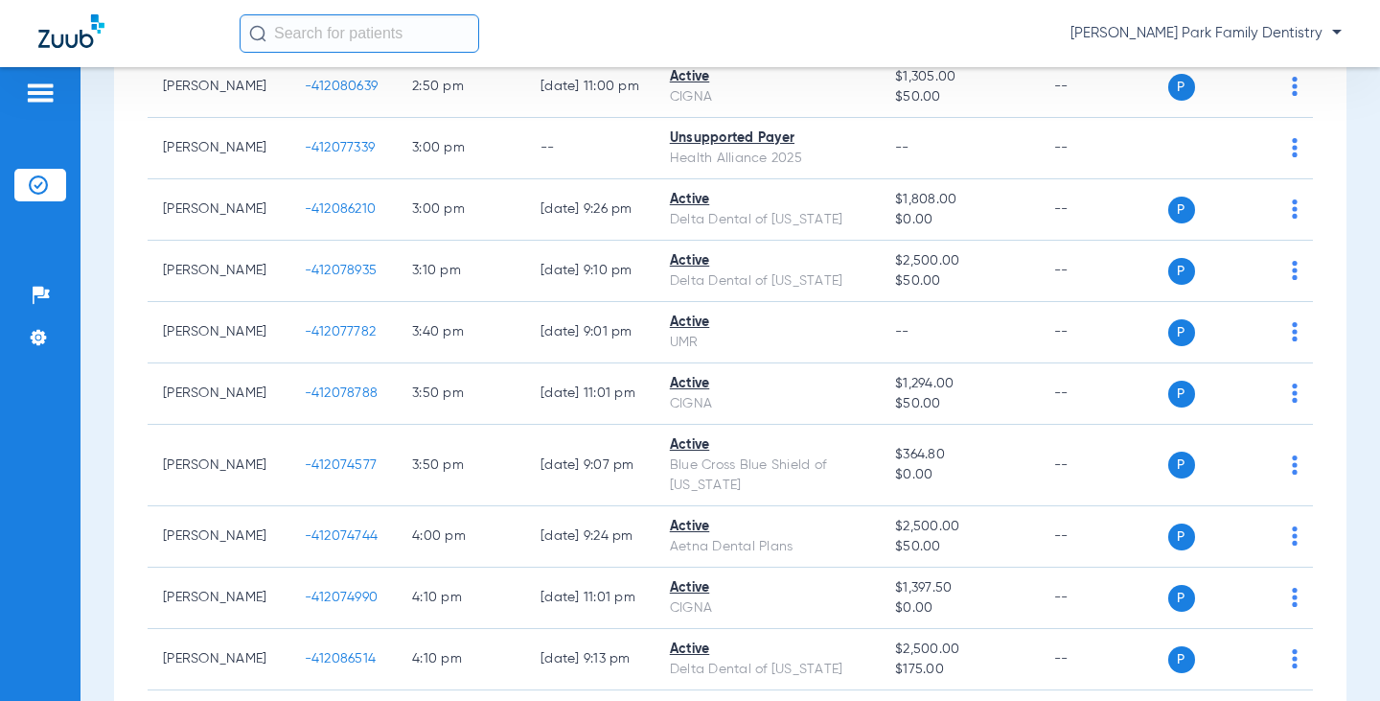
scroll to position [2588, 0]
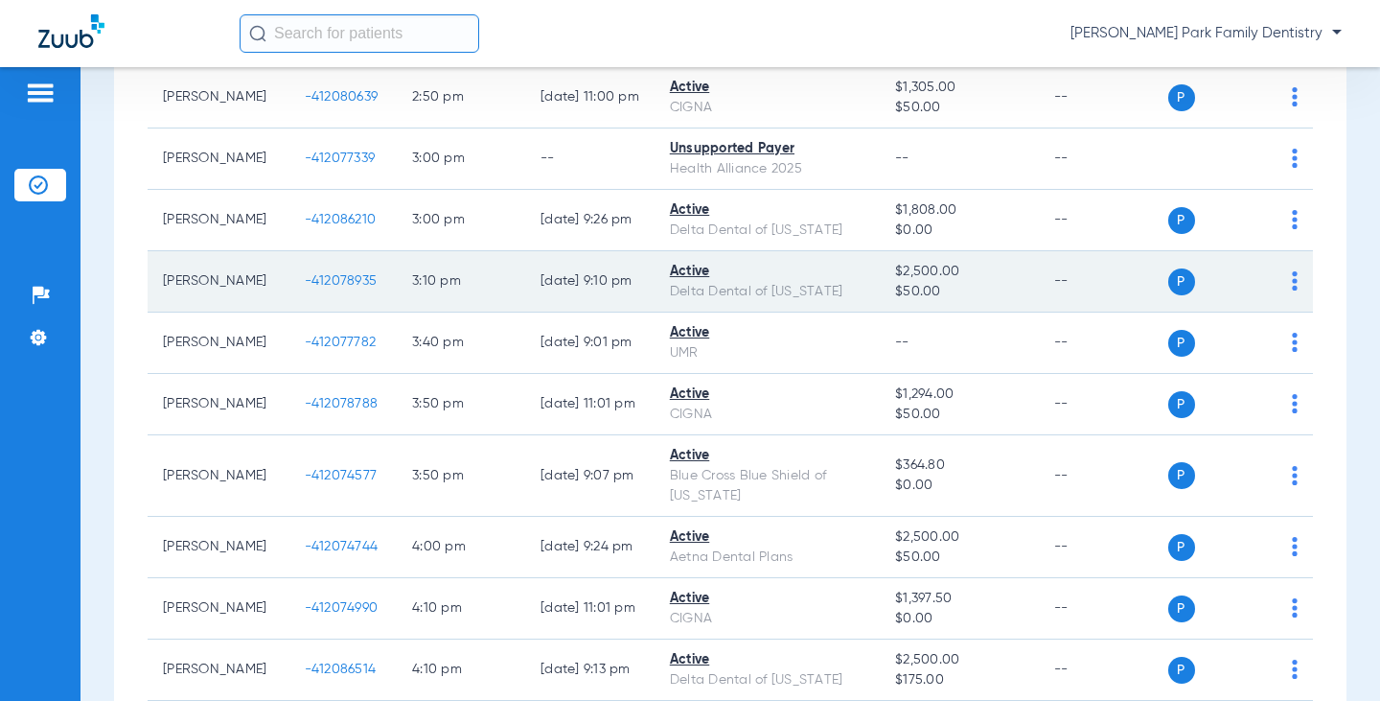
click at [333, 288] on span "-412078935" at bounding box center [341, 280] width 73 height 13
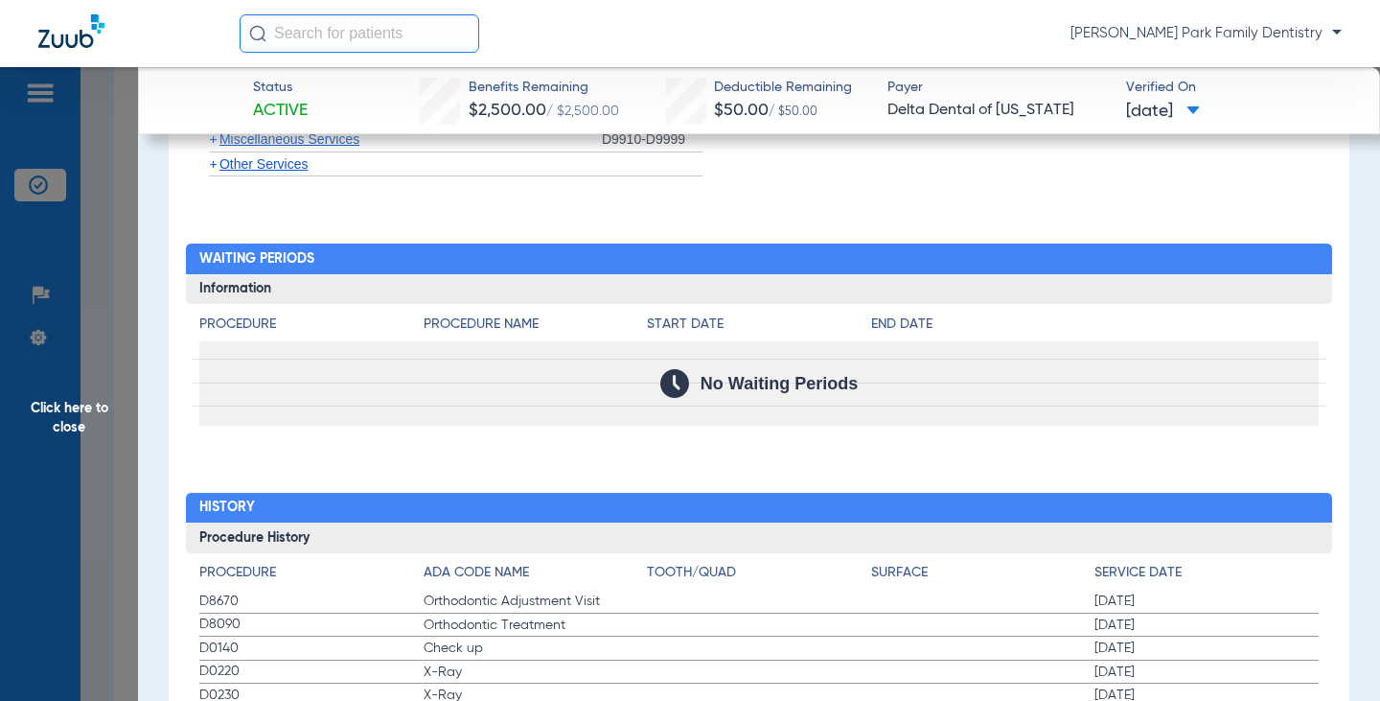
scroll to position [2080, 0]
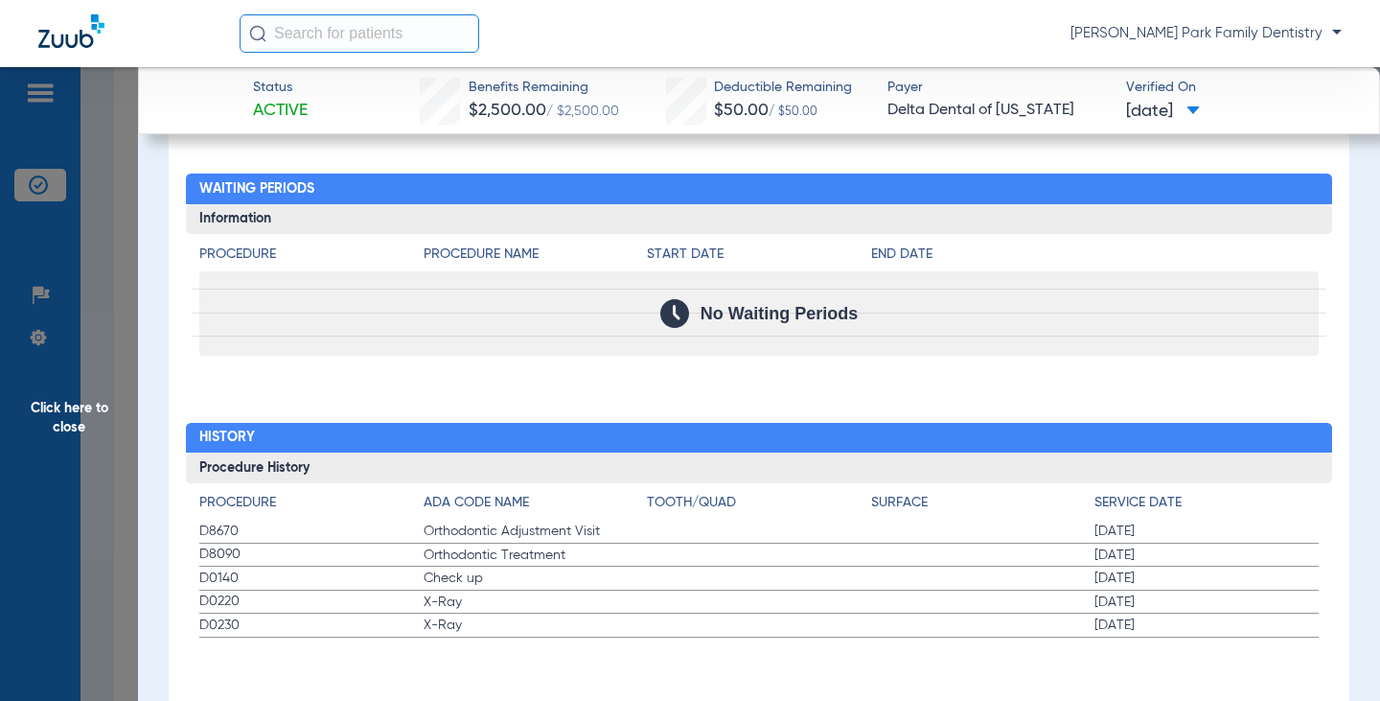
click at [66, 402] on span "Click here to close" at bounding box center [69, 417] width 138 height 701
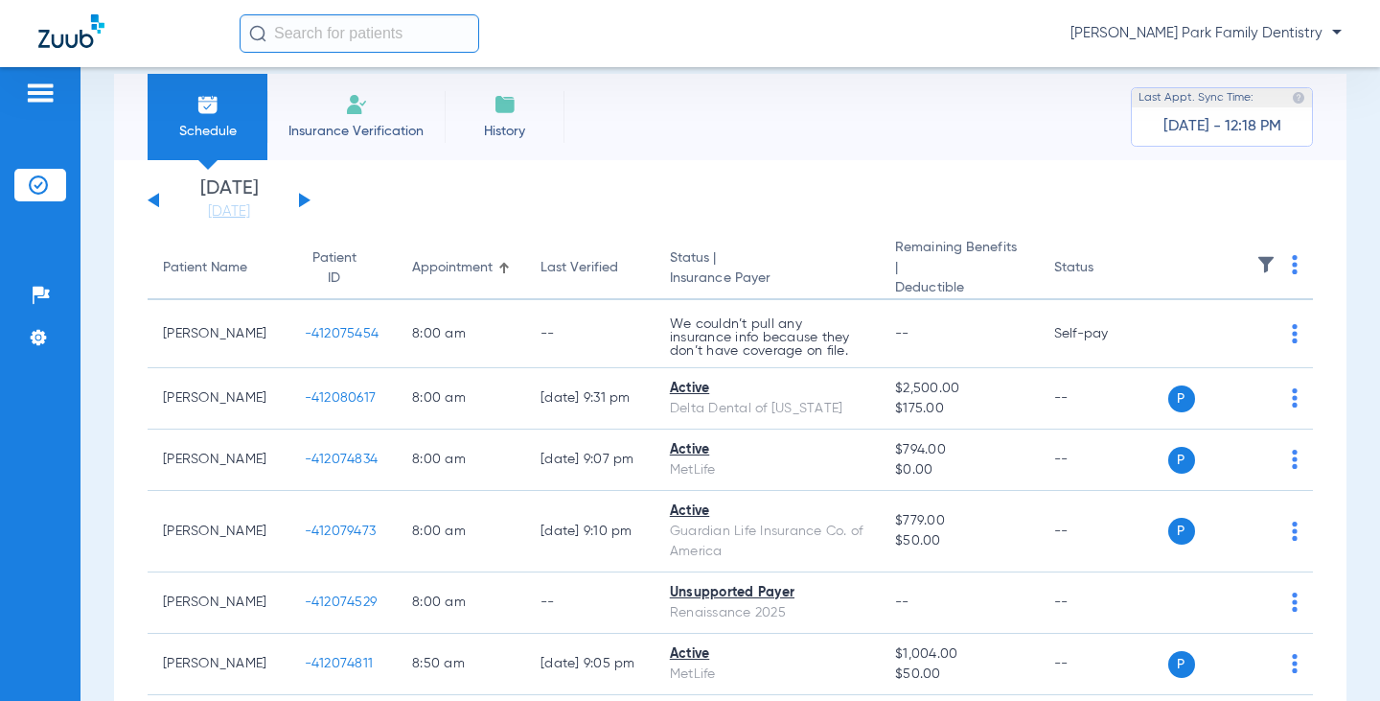
scroll to position [0, 0]
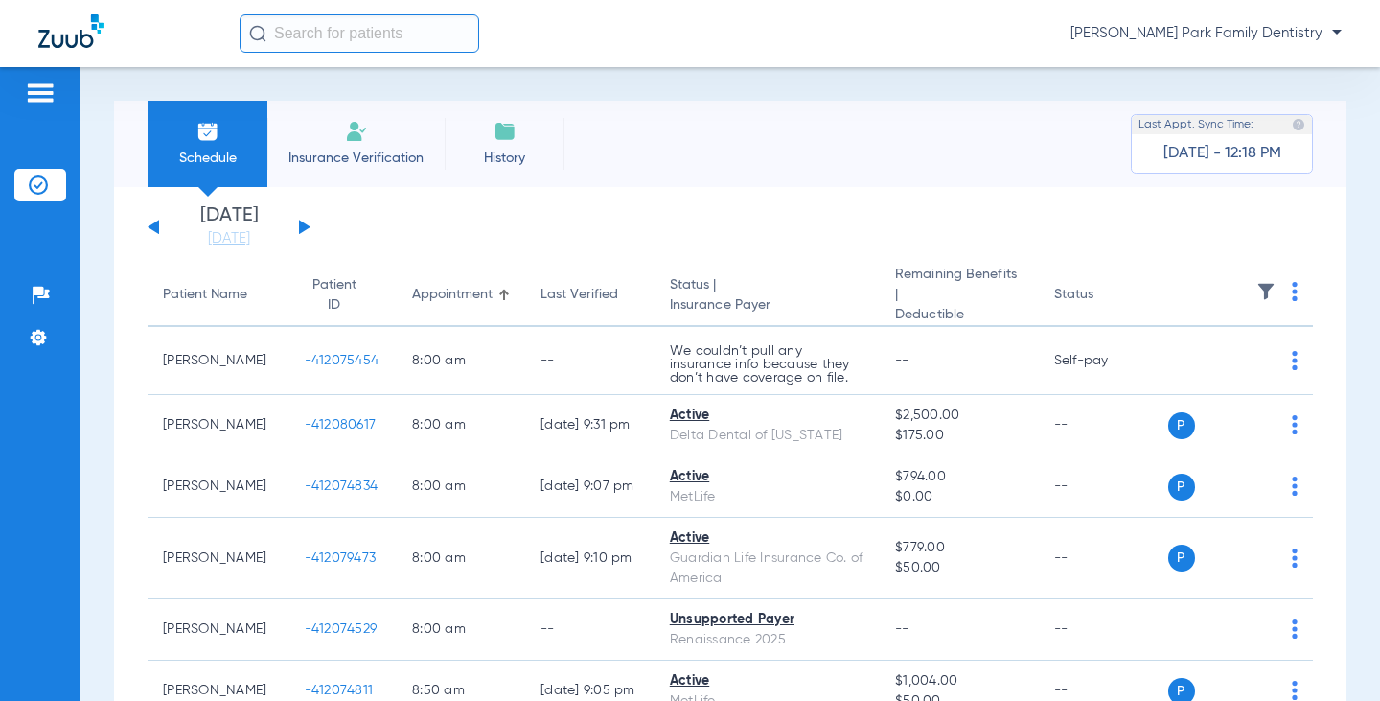
click at [1258, 288] on img at bounding box center [1266, 291] width 19 height 19
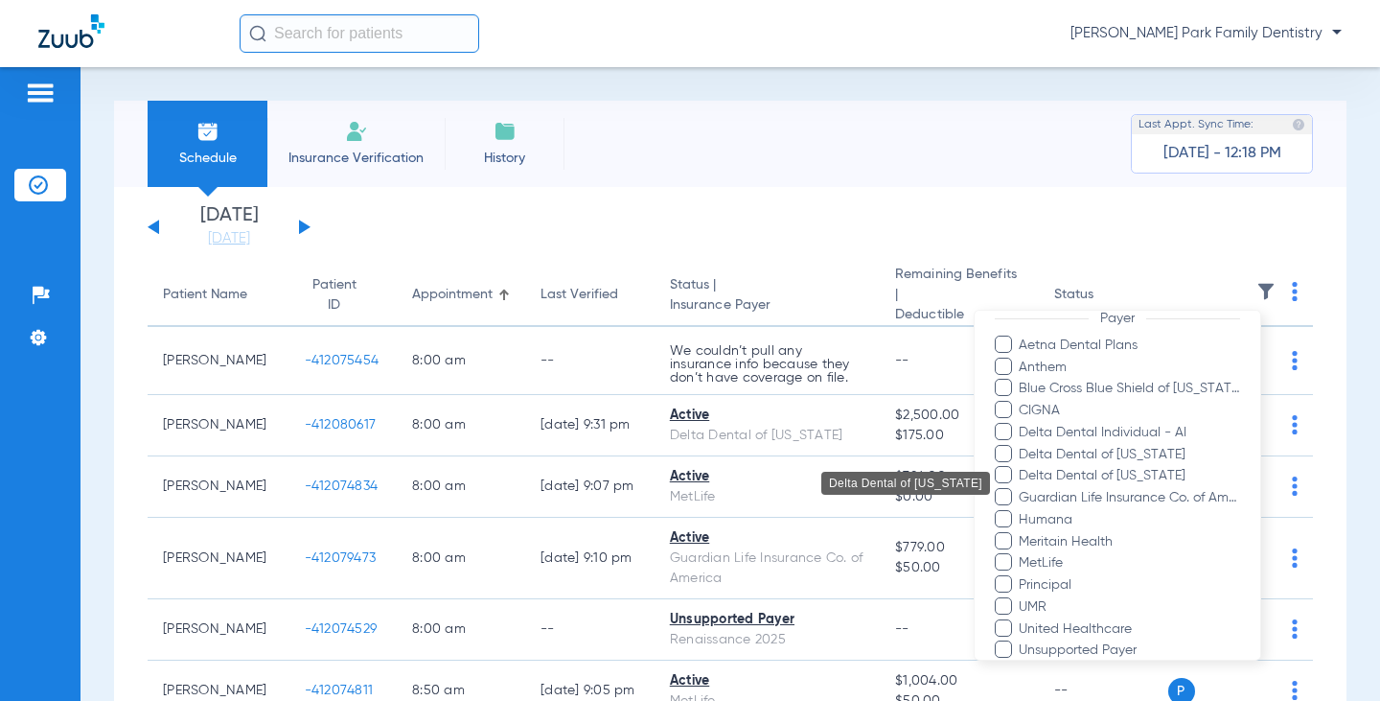
scroll to position [458, 0]
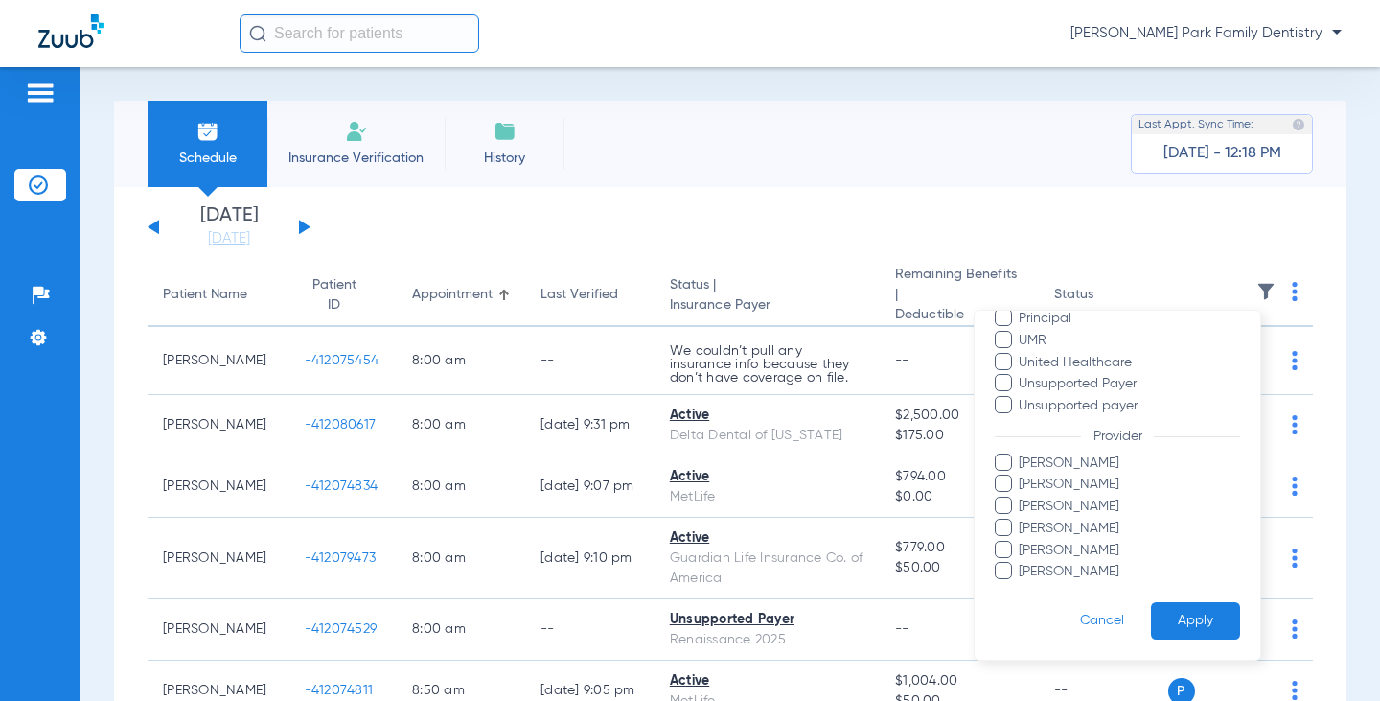
click at [1104, 503] on span "[PERSON_NAME]" at bounding box center [1129, 506] width 222 height 20
click at [1022, 519] on input "[PERSON_NAME]" at bounding box center [1022, 519] width 0 height 0
click at [1182, 618] on button "Apply" at bounding box center [1195, 620] width 89 height 37
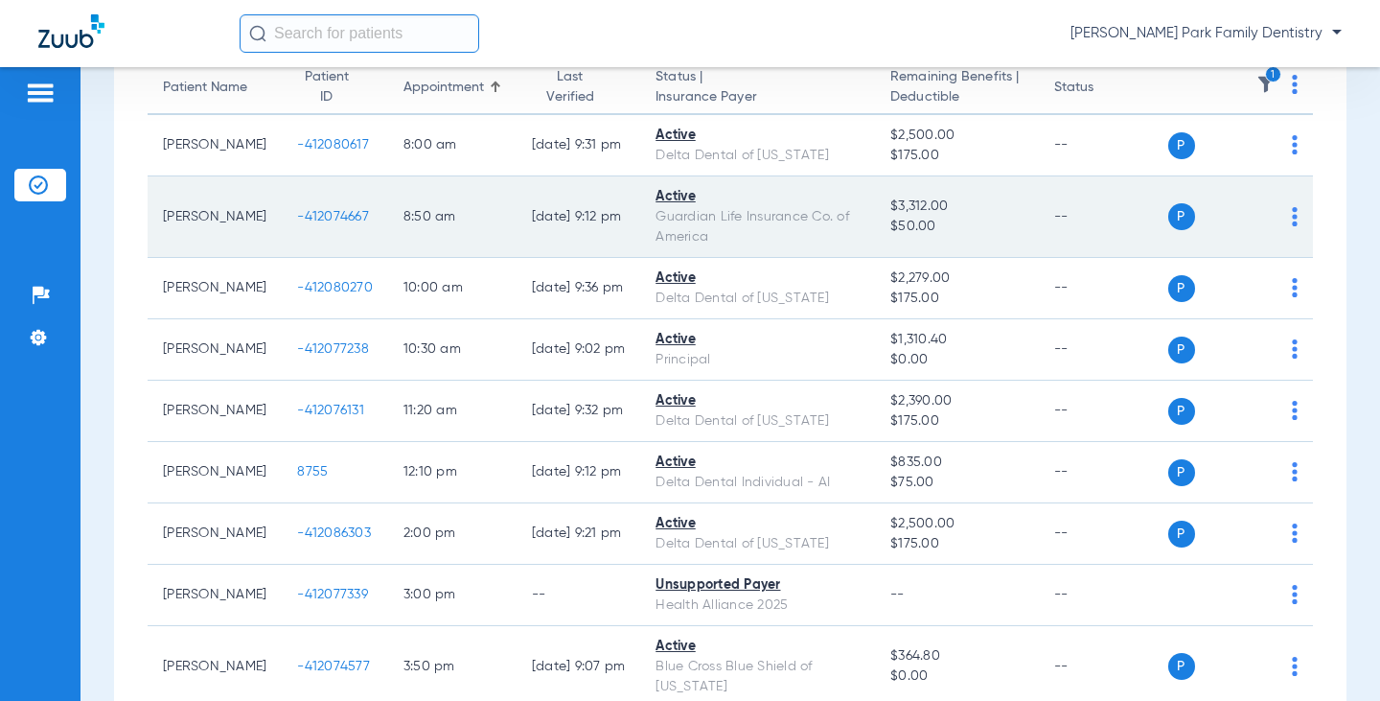
scroll to position [312, 0]
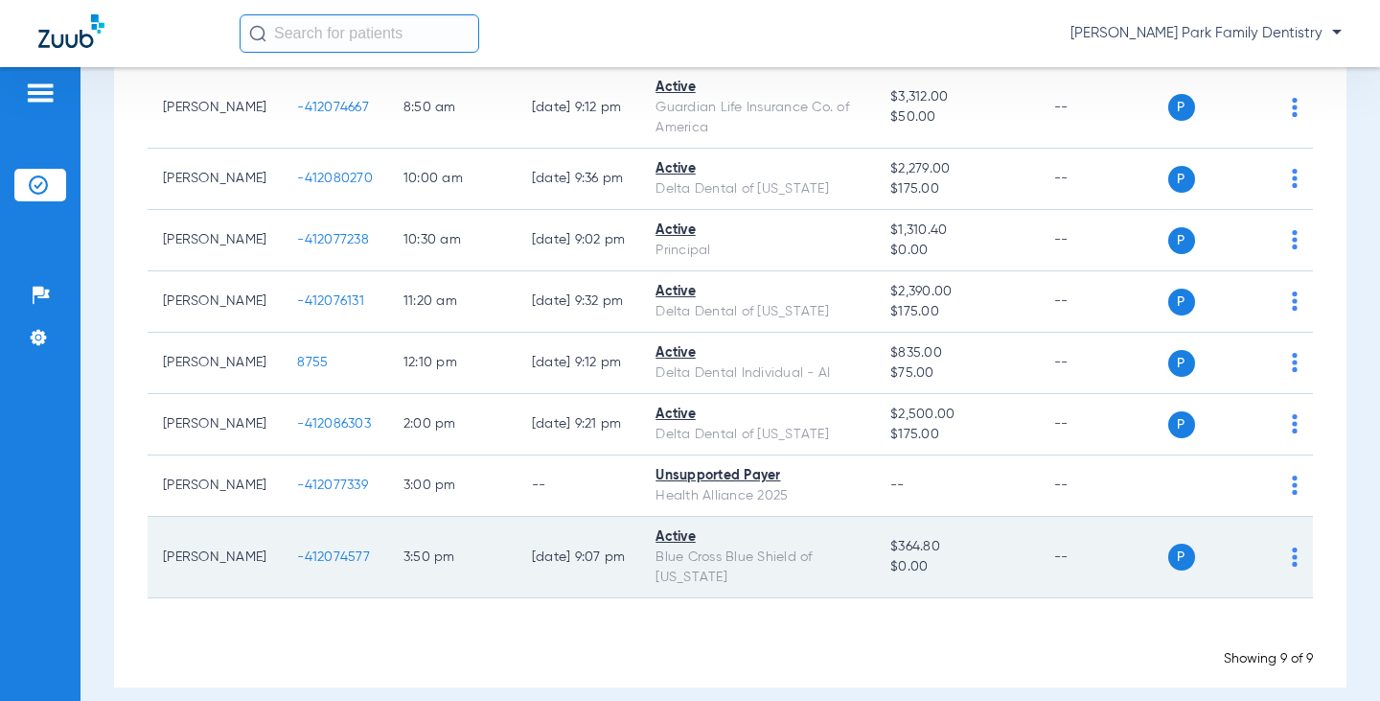
click at [297, 550] on span "-412074577" at bounding box center [333, 556] width 73 height 13
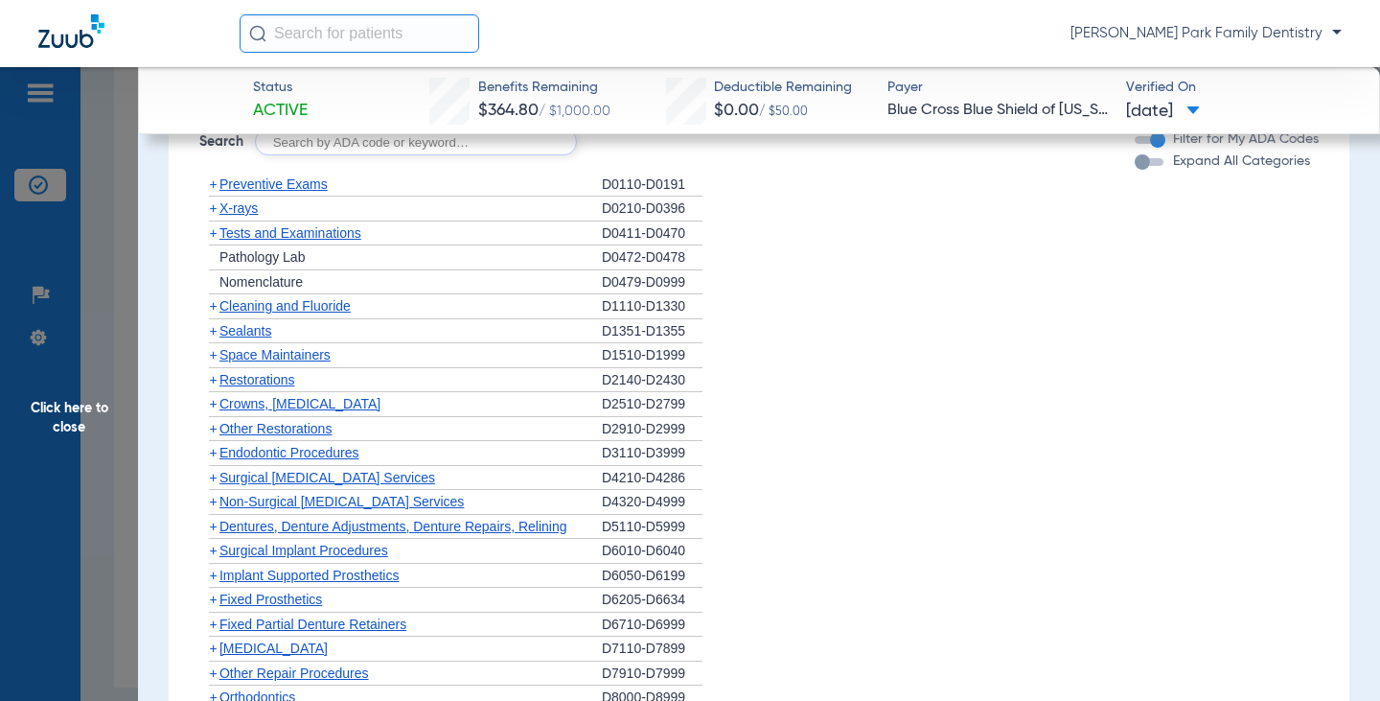
scroll to position [1150, 0]
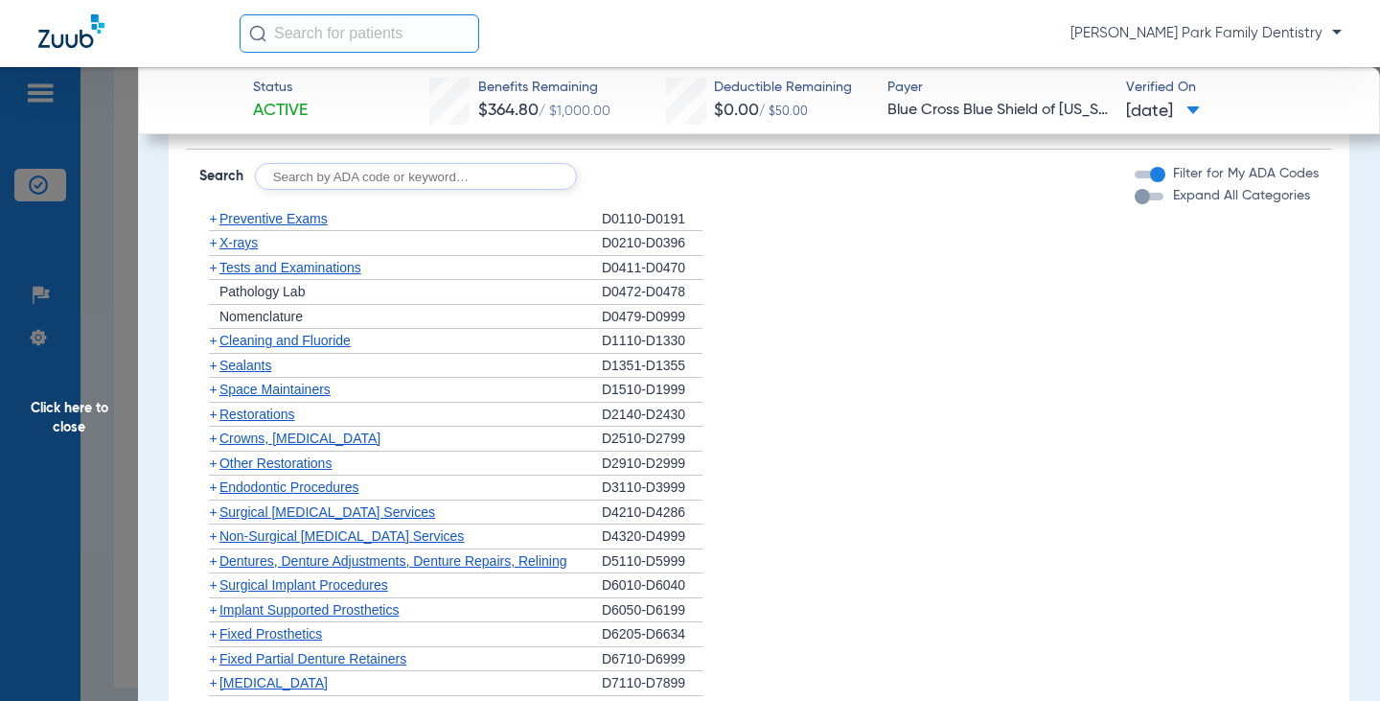
click at [222, 242] on span "X-rays" at bounding box center [238, 242] width 38 height 15
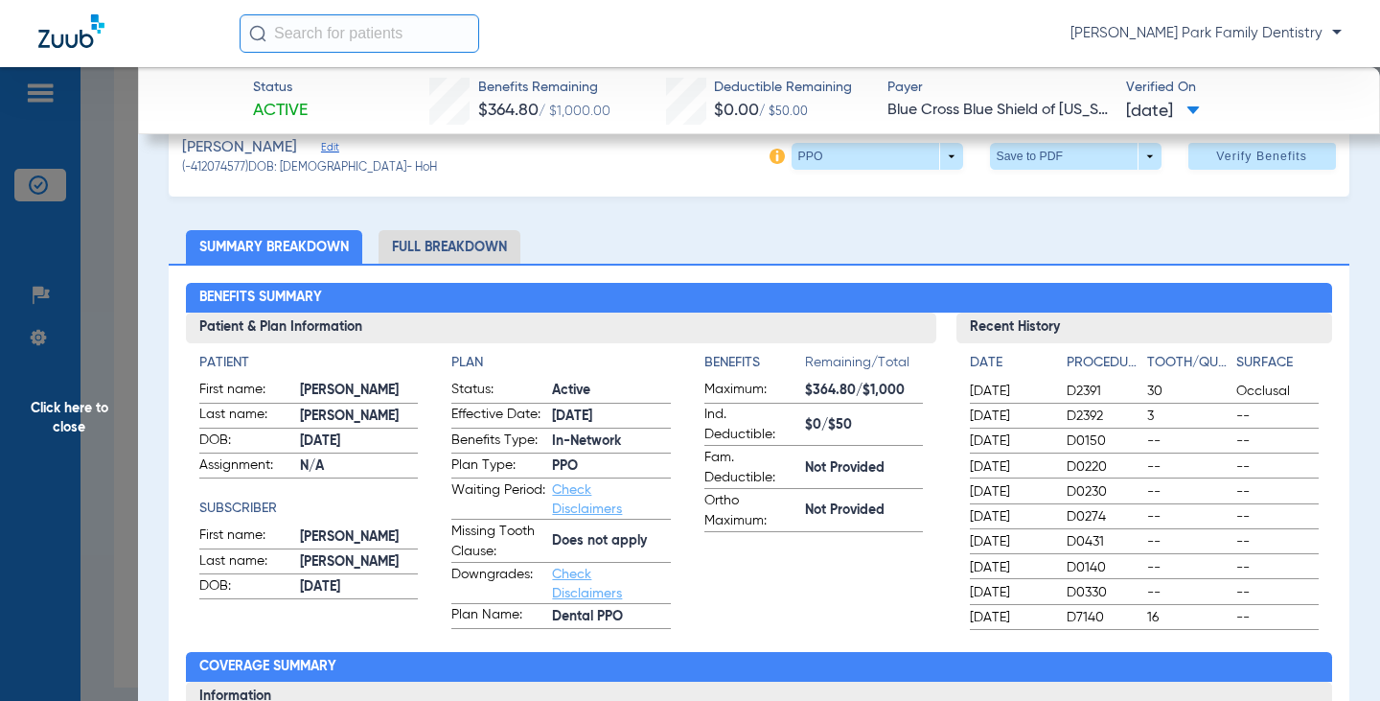
scroll to position [0, 0]
